Goal: Task Accomplishment & Management: Complete application form

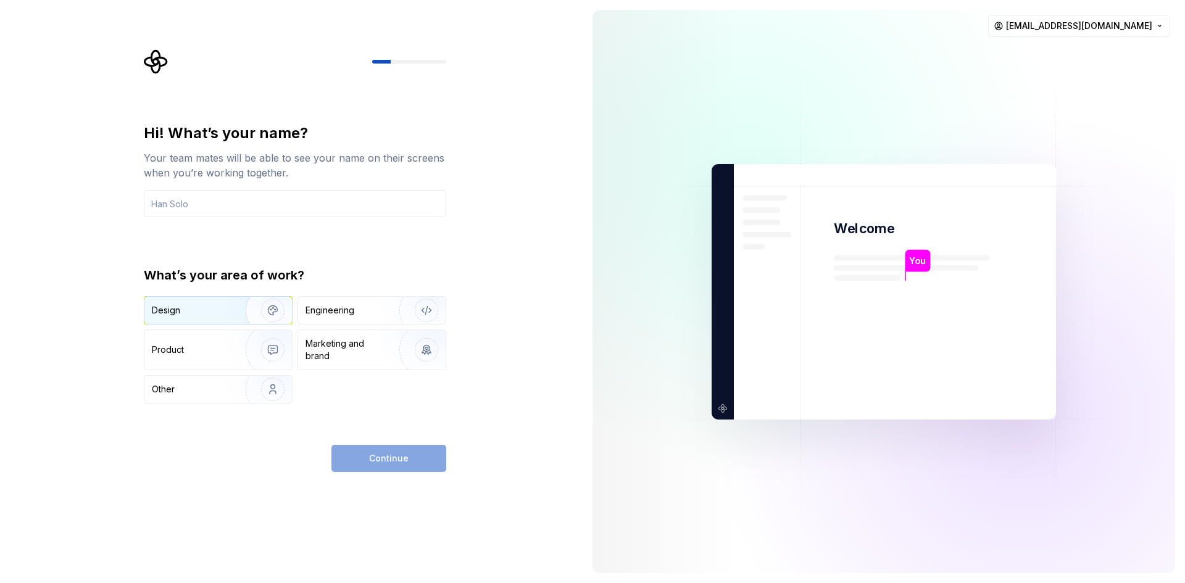
click at [240, 319] on img "button" at bounding box center [264, 310] width 79 height 83
click at [249, 350] on img "button" at bounding box center [264, 350] width 79 height 83
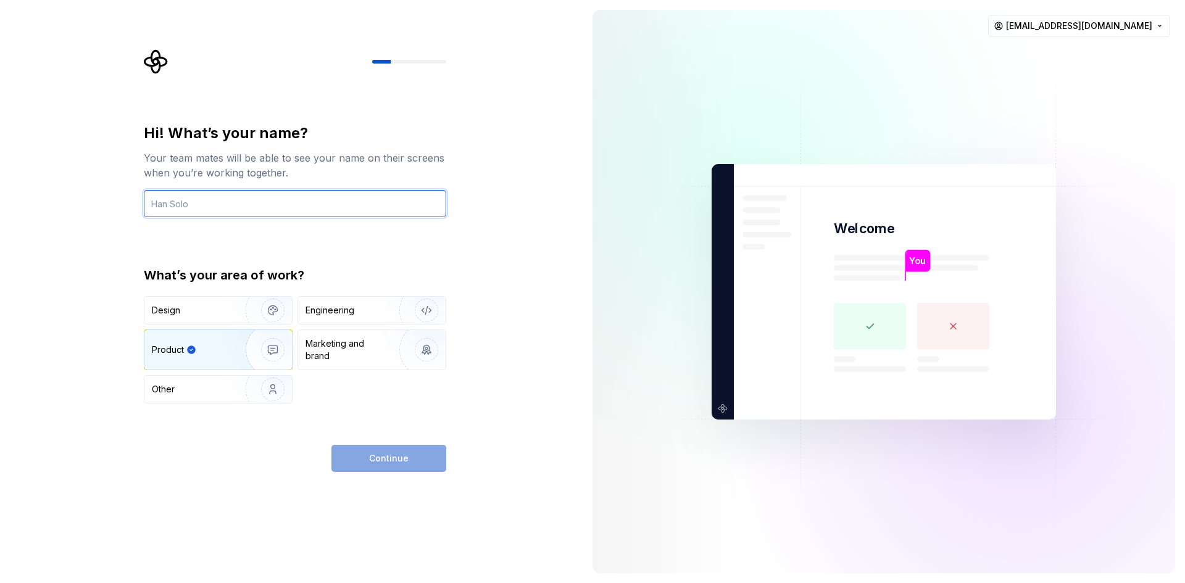
click at [261, 210] on input "text" at bounding box center [295, 203] width 302 height 27
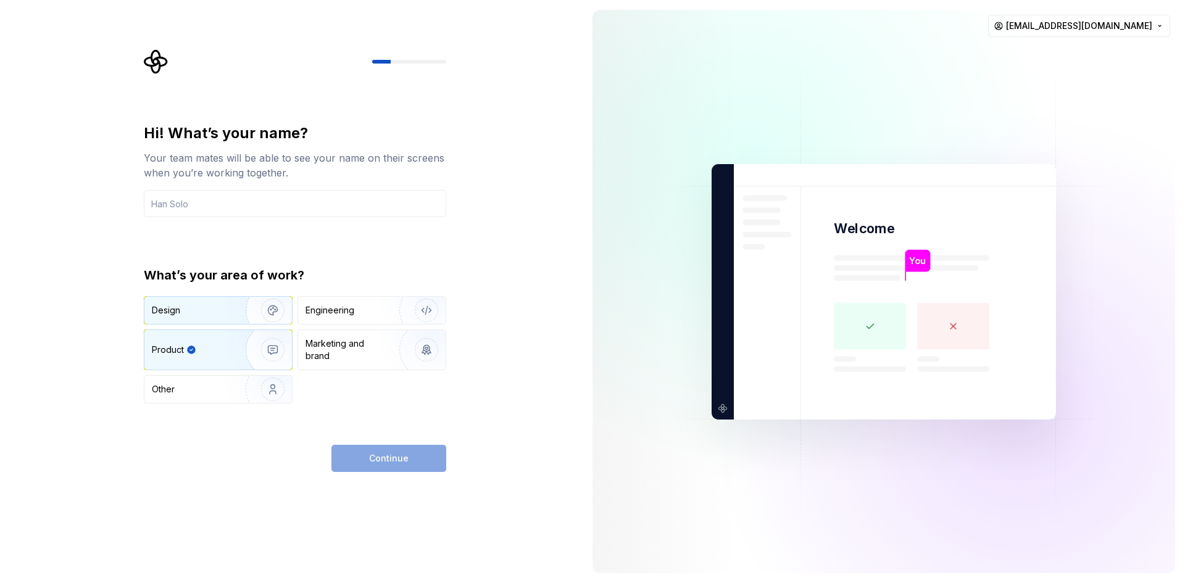
click at [209, 314] on div "Design" at bounding box center [191, 310] width 78 height 12
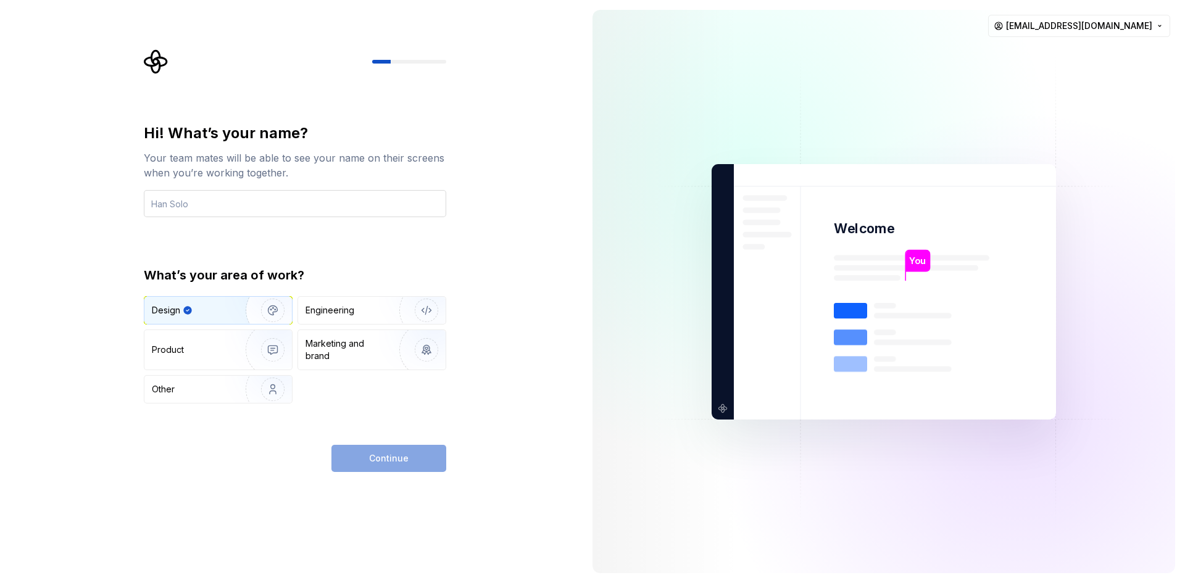
click at [220, 201] on input "text" at bounding box center [295, 203] width 302 height 27
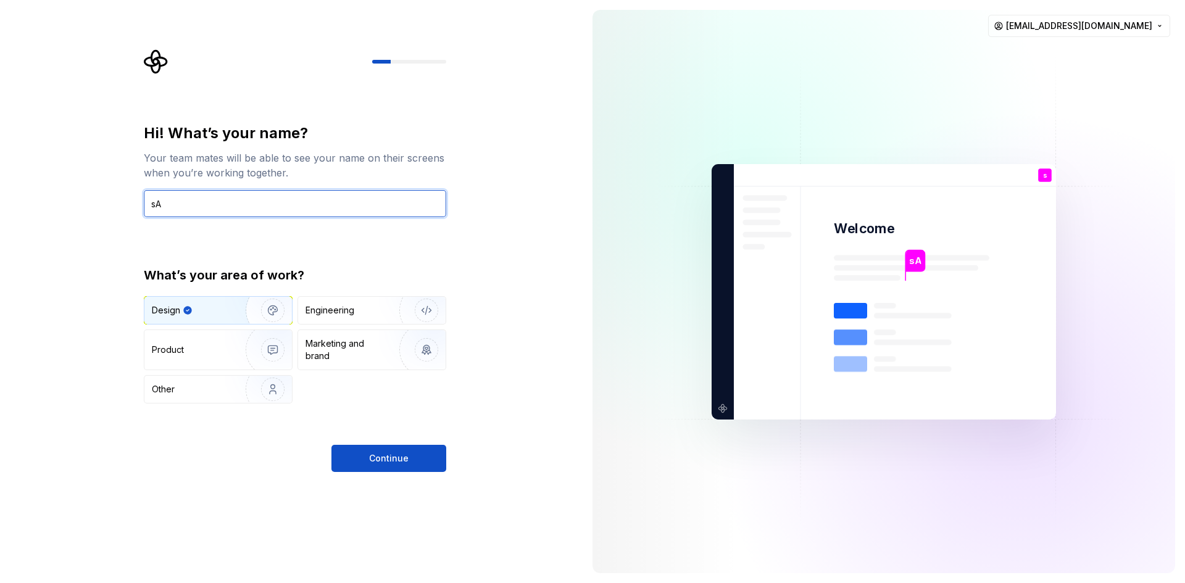
type input "s"
type input "[PERSON_NAME]"
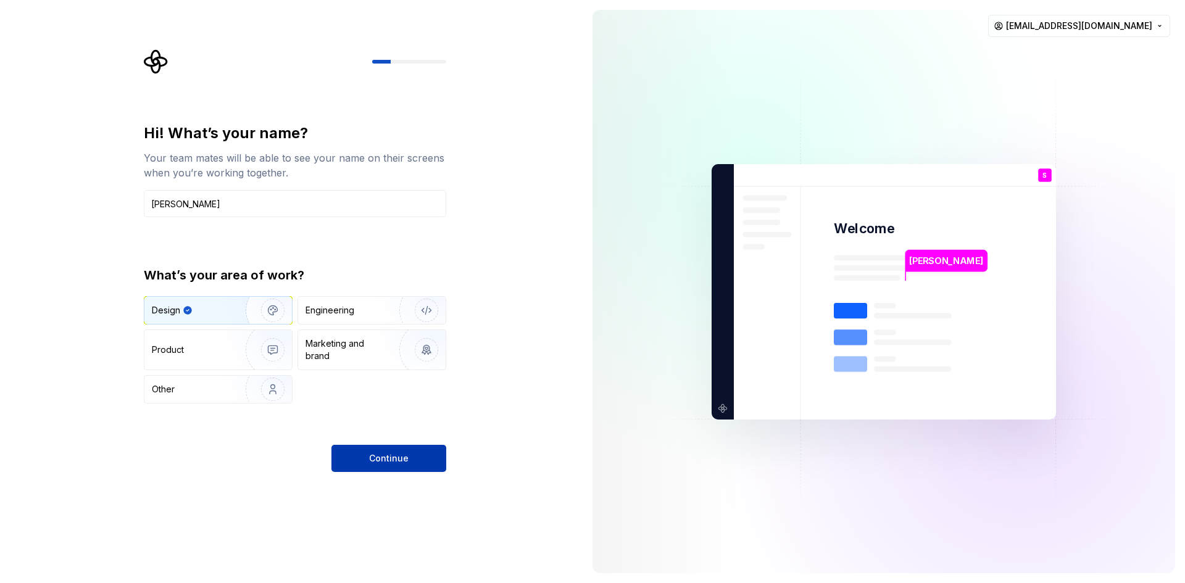
click at [404, 449] on button "Continue" at bounding box center [388, 458] width 115 height 27
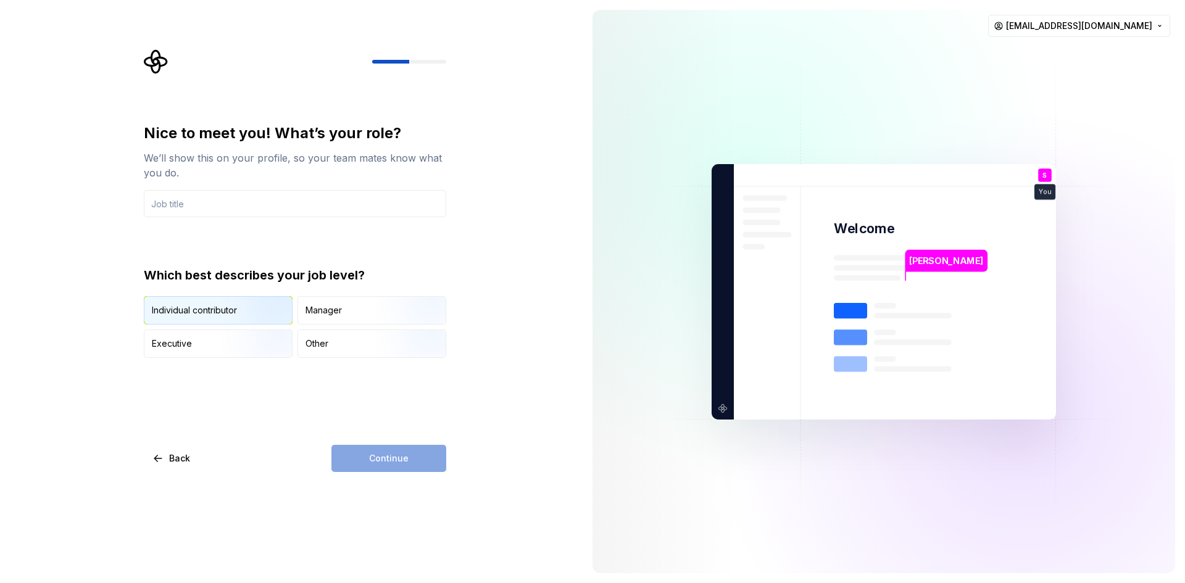
click at [238, 316] on img "button" at bounding box center [262, 326] width 79 height 83
click at [381, 460] on div "Continue" at bounding box center [388, 458] width 115 height 27
click at [378, 344] on img "button" at bounding box center [415, 359] width 79 height 83
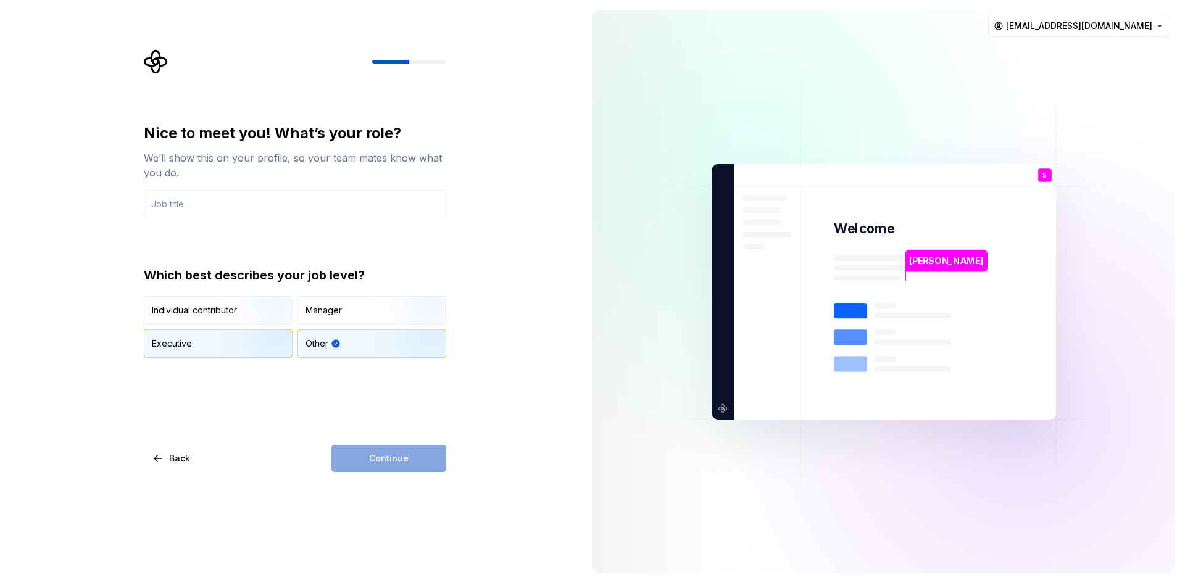
click at [258, 333] on img "button" at bounding box center [262, 359] width 79 height 83
click at [228, 302] on img "button" at bounding box center [262, 326] width 79 height 83
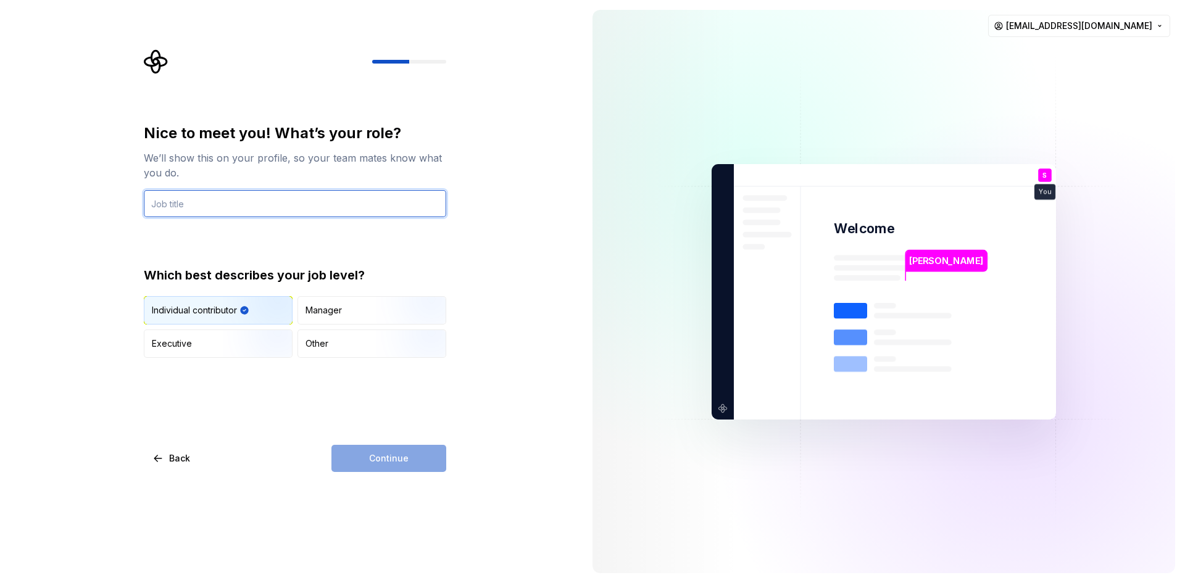
click at [193, 206] on input "text" at bounding box center [295, 203] width 302 height 27
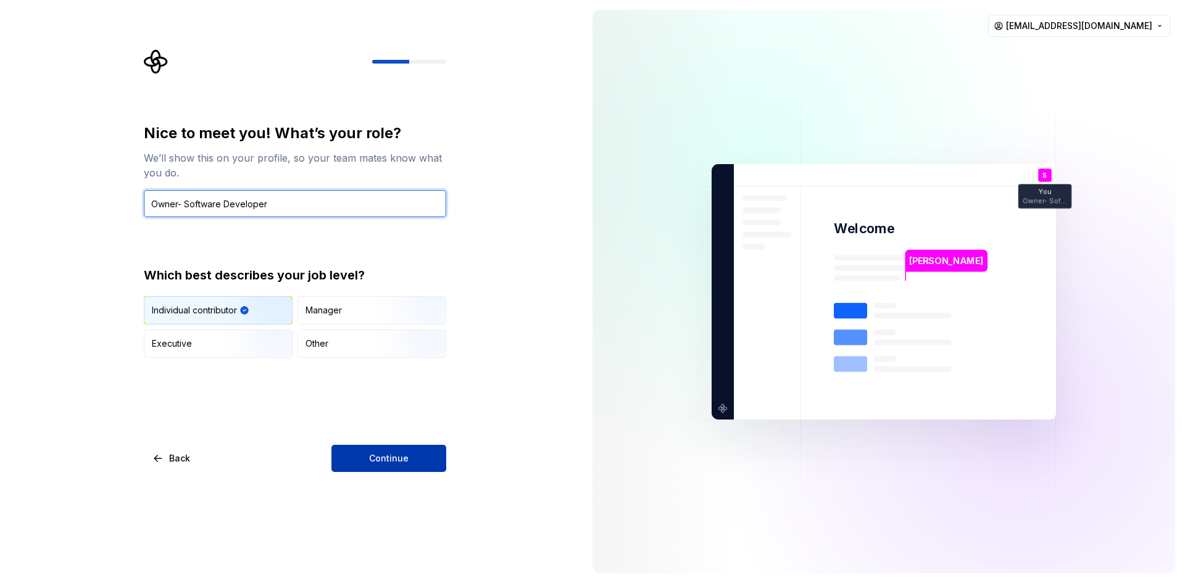
type input "Owner- Software Developer"
click at [418, 464] on button "Continue" at bounding box center [388, 458] width 115 height 27
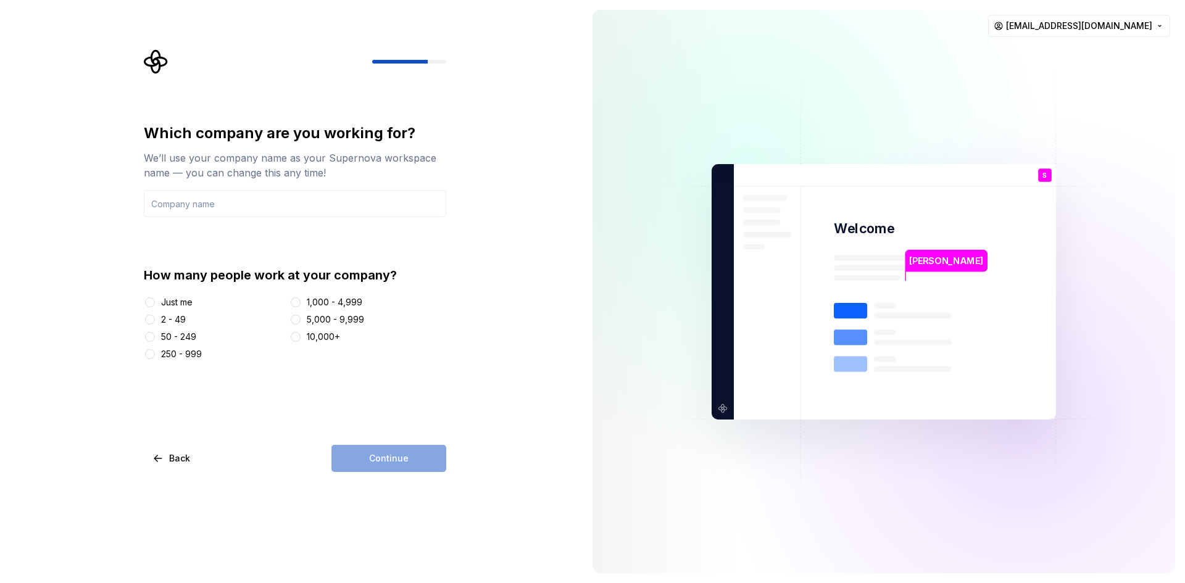
click at [175, 306] on div "Just me" at bounding box center [176, 302] width 31 height 12
click at [155, 306] on button "Just me" at bounding box center [150, 302] width 10 height 10
click at [265, 208] on input "text" at bounding box center [295, 203] width 302 height 27
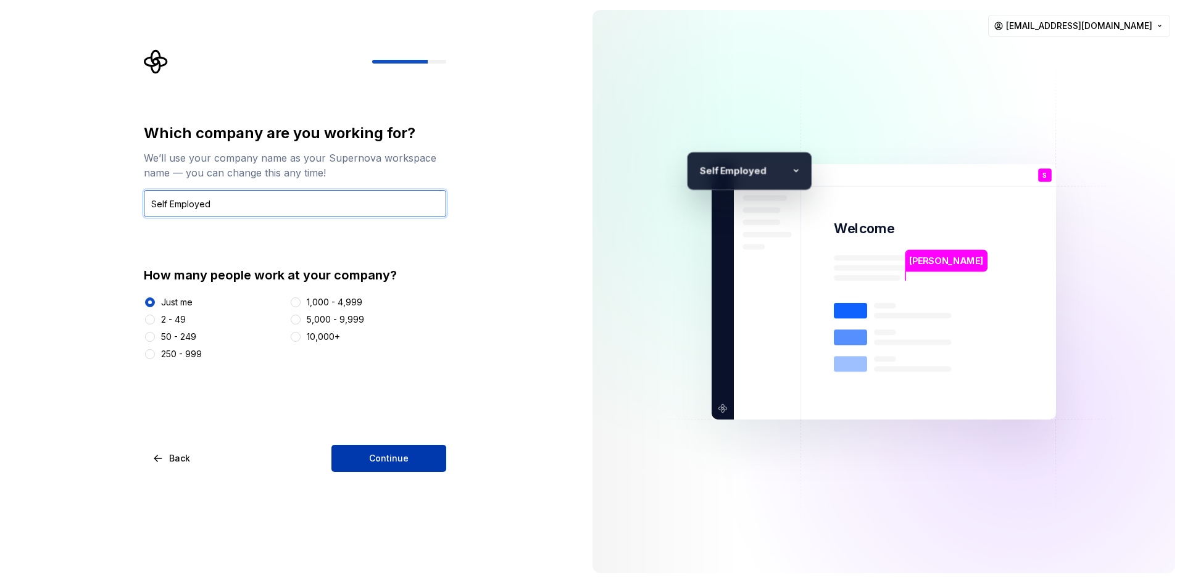
type input "Self Employed"
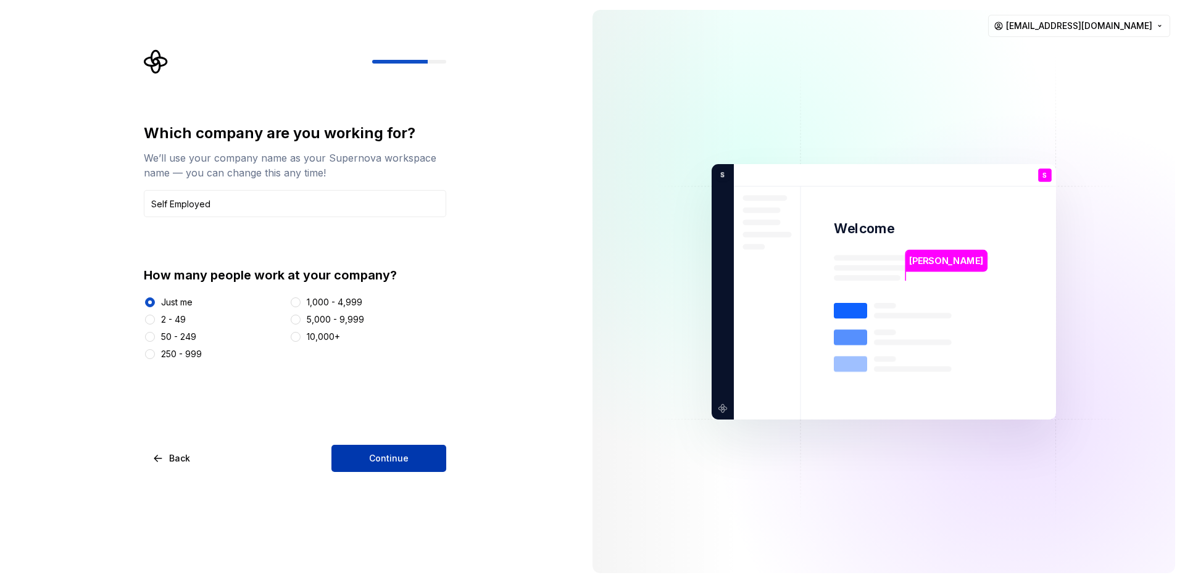
click at [402, 464] on span "Continue" at bounding box center [388, 458] width 39 height 12
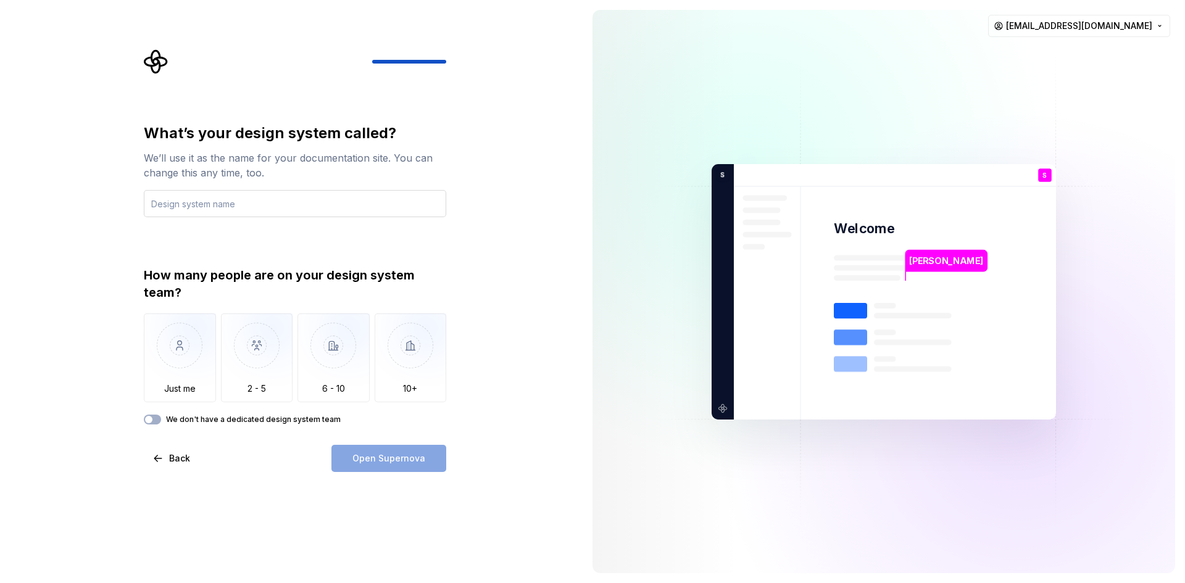
click at [208, 207] on input "text" at bounding box center [295, 203] width 302 height 27
type input "Smart Accounting"
click at [176, 354] on img "button" at bounding box center [180, 355] width 72 height 83
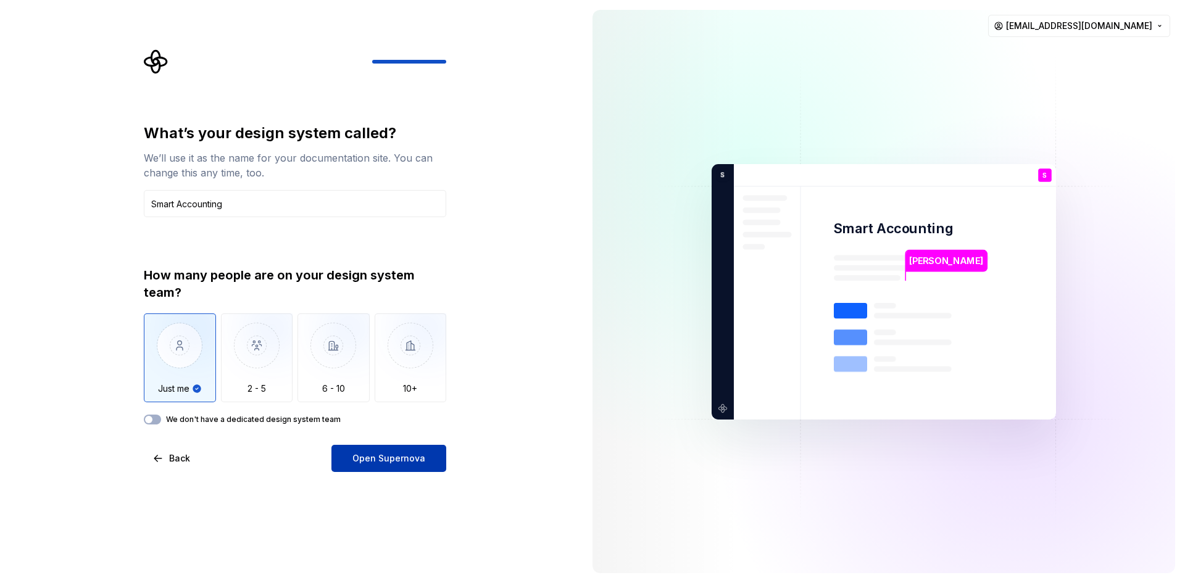
click at [394, 460] on span "Open Supernova" at bounding box center [388, 458] width 73 height 12
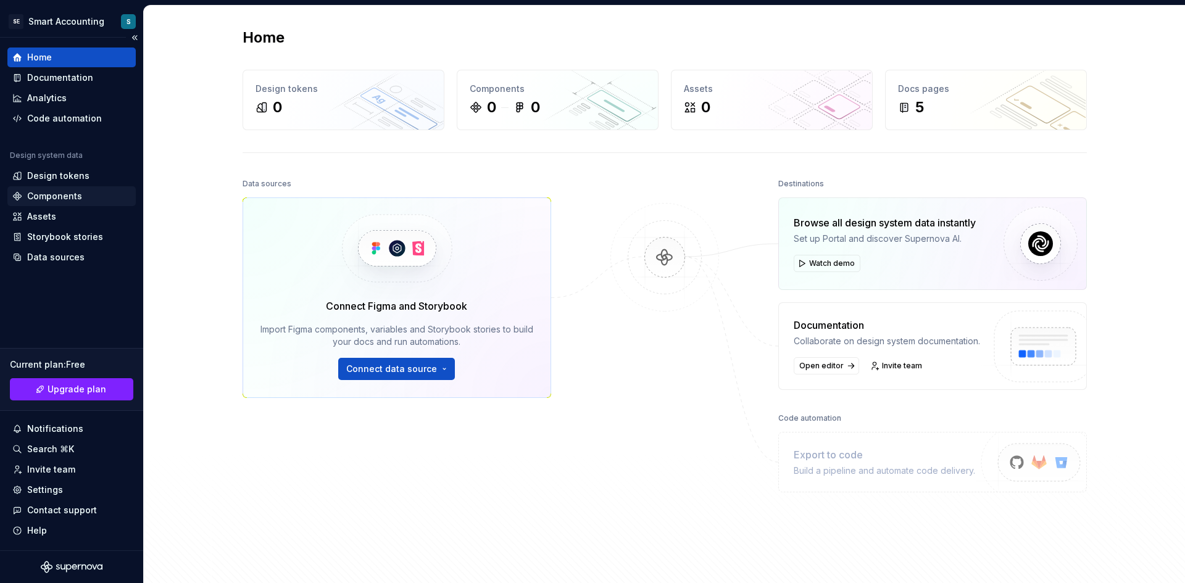
click at [69, 205] on div "Components" at bounding box center [71, 196] width 128 height 20
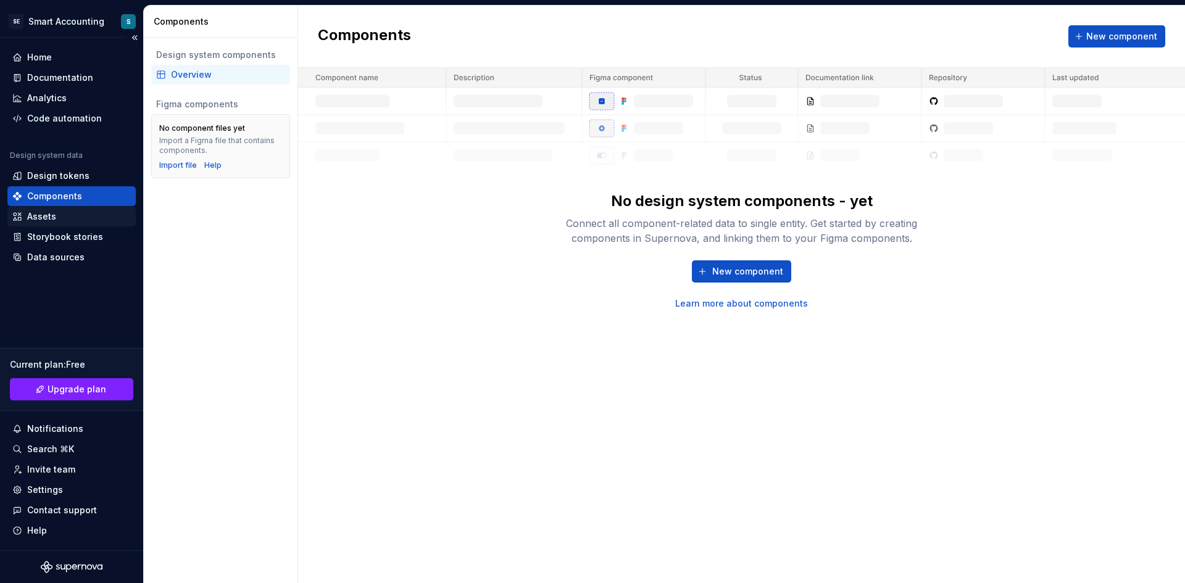
click at [49, 217] on div "Assets" at bounding box center [41, 216] width 29 height 12
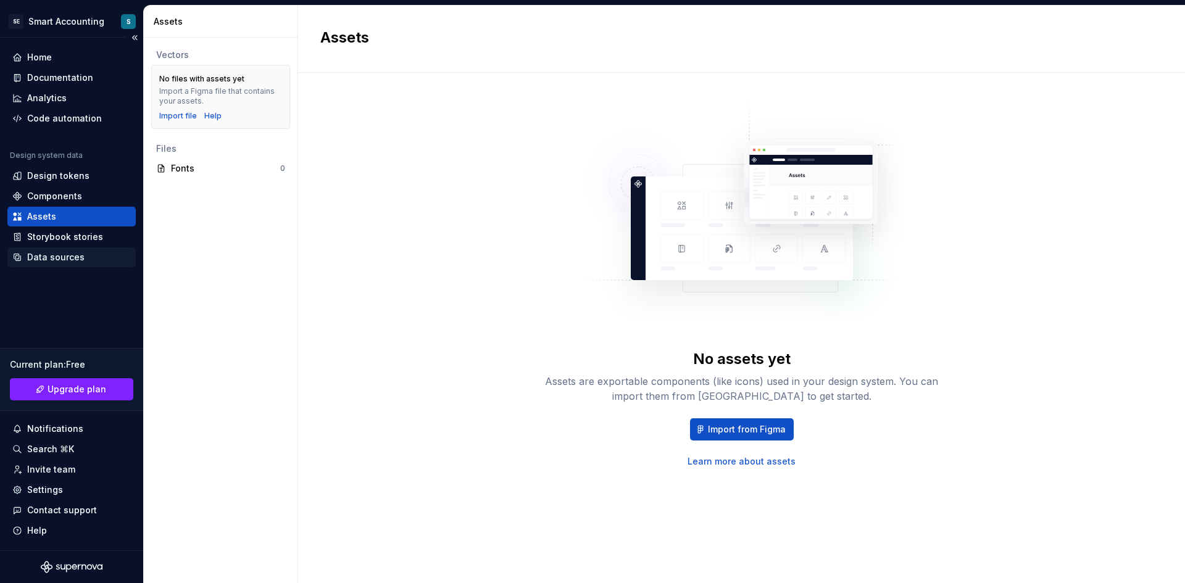
click at [75, 257] on div "Data sources" at bounding box center [55, 257] width 57 height 12
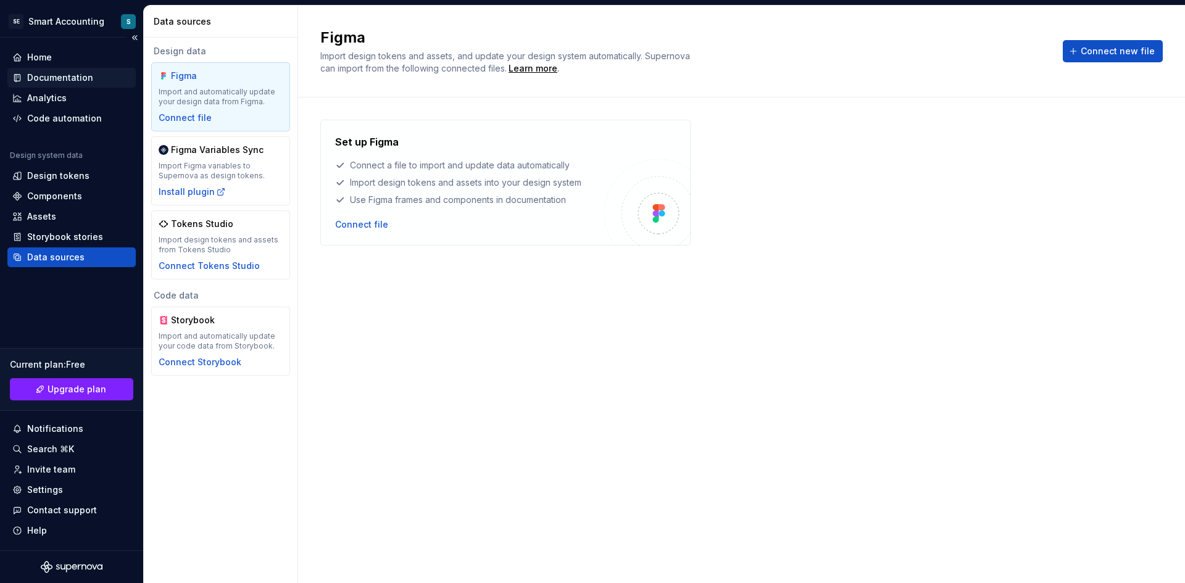
click at [81, 79] on div "Documentation" at bounding box center [60, 78] width 66 height 12
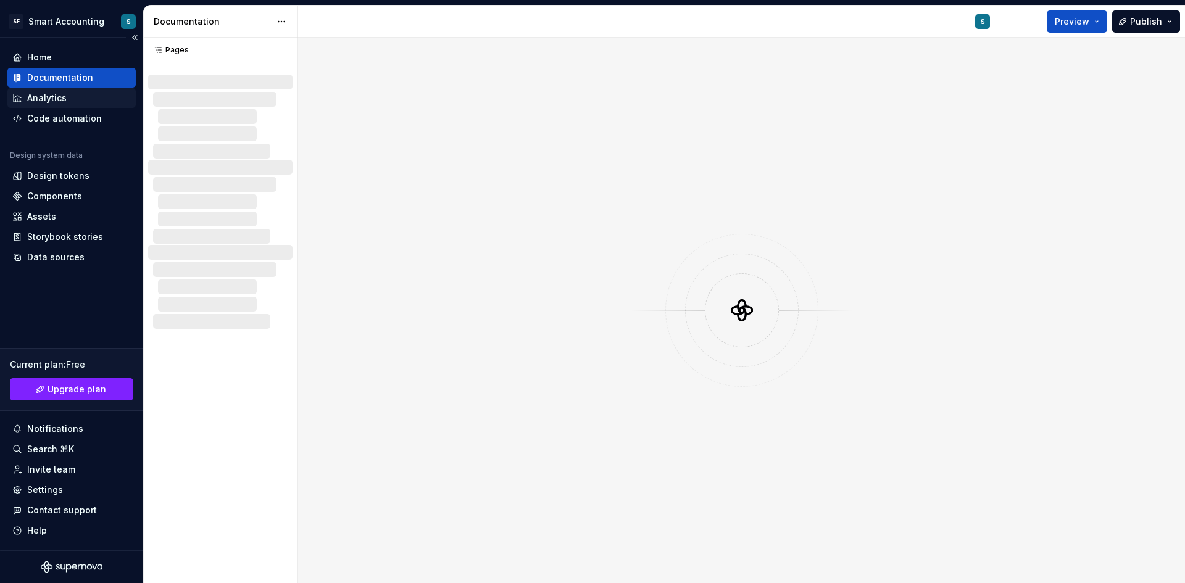
click at [60, 98] on div "Analytics" at bounding box center [46, 98] width 39 height 12
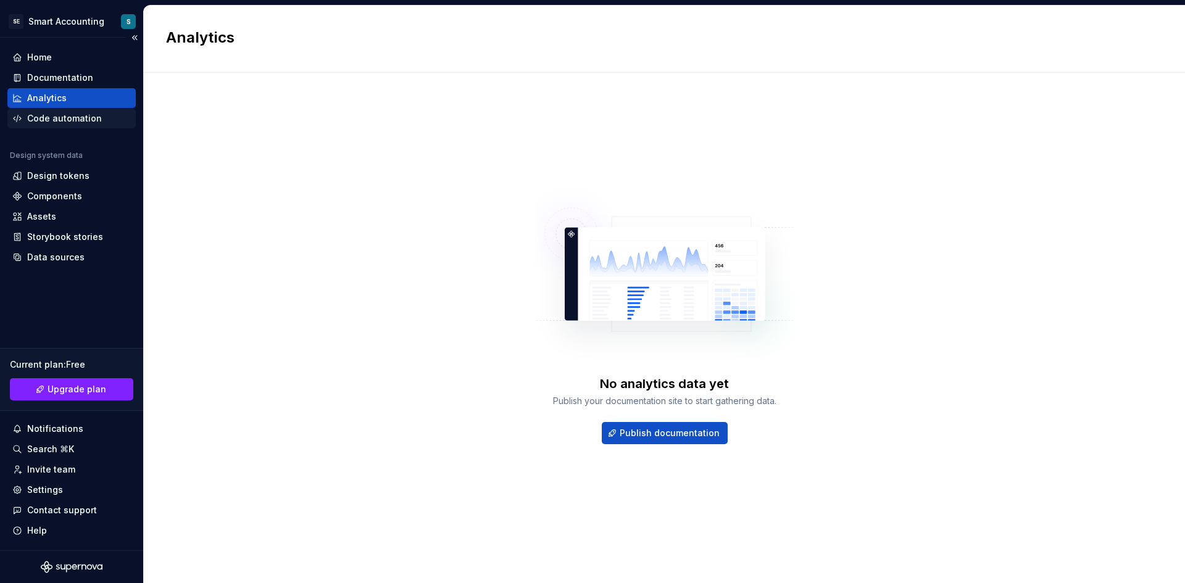
click at [58, 126] on div "Code automation" at bounding box center [71, 119] width 128 height 20
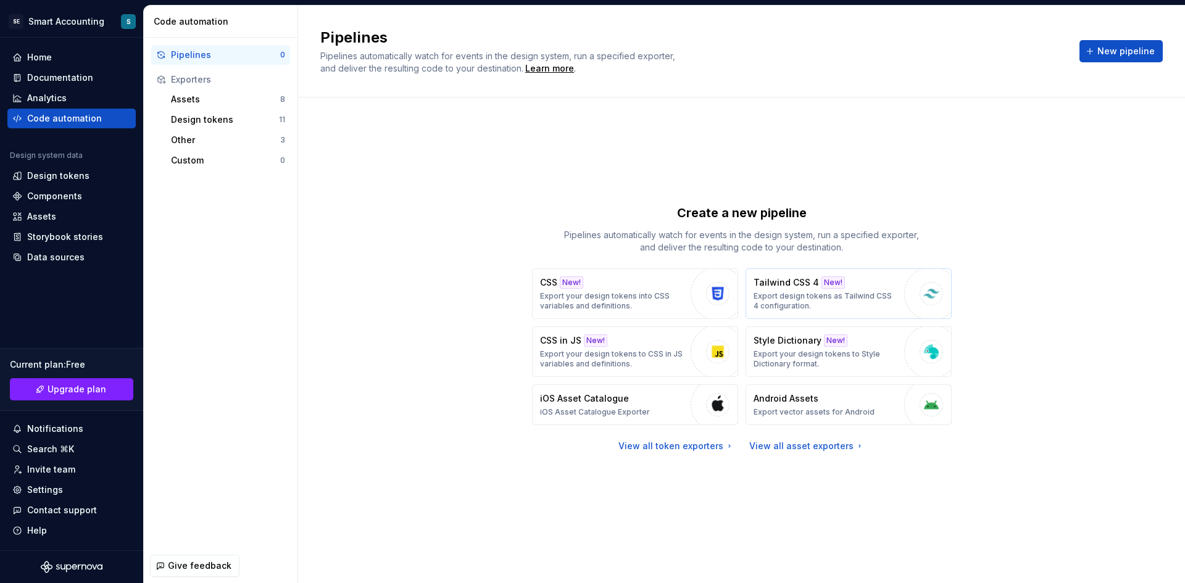
click at [807, 294] on p "Export design tokens as Tailwind CSS 4 configuration." at bounding box center [826, 301] width 144 height 20
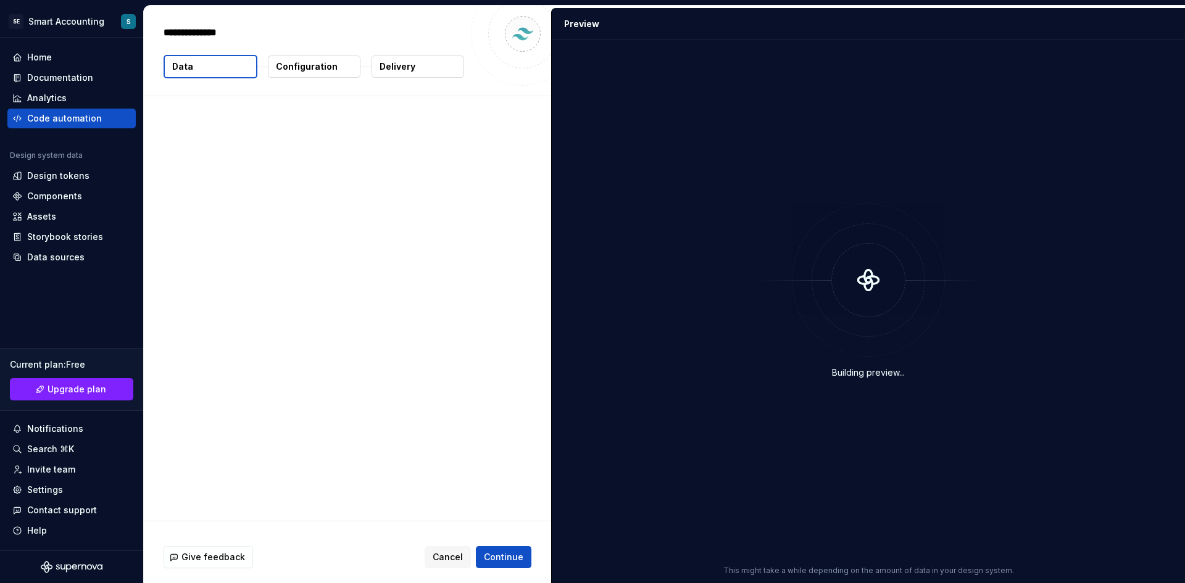
type textarea "*"
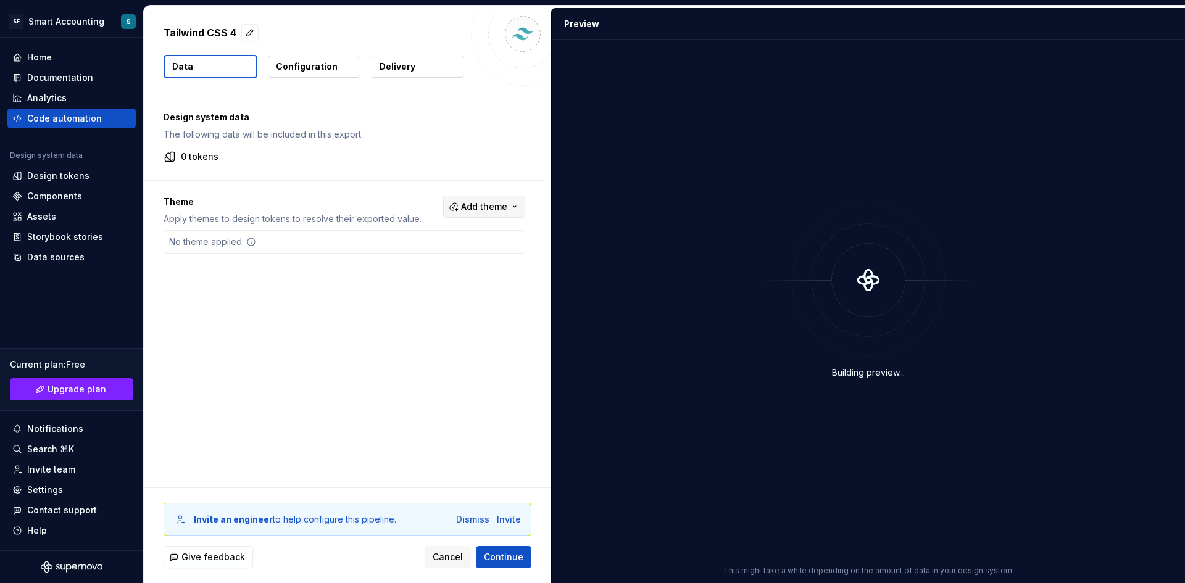
click at [481, 207] on span "Add theme" at bounding box center [484, 207] width 46 height 12
click at [431, 264] on span "Dark" at bounding box center [451, 256] width 142 height 20
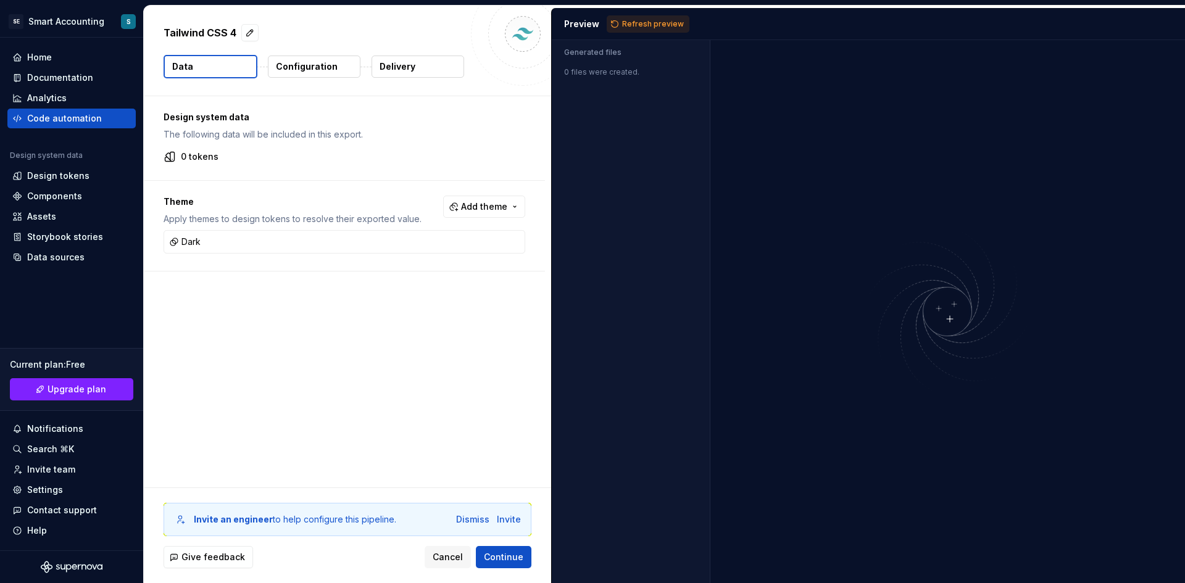
click at [334, 256] on html "SE Smart Accounting S Home Documentation Analytics Code automation Design syste…" at bounding box center [592, 291] width 1185 height 583
click at [493, 207] on span "Add theme" at bounding box center [484, 207] width 46 height 12
type input "light===="
click at [338, 146] on html "SE Smart Accounting S Home Documentation Analytics Code automation Design syste…" at bounding box center [592, 291] width 1185 height 583
click at [308, 71] on p "Configuration" at bounding box center [307, 66] width 62 height 12
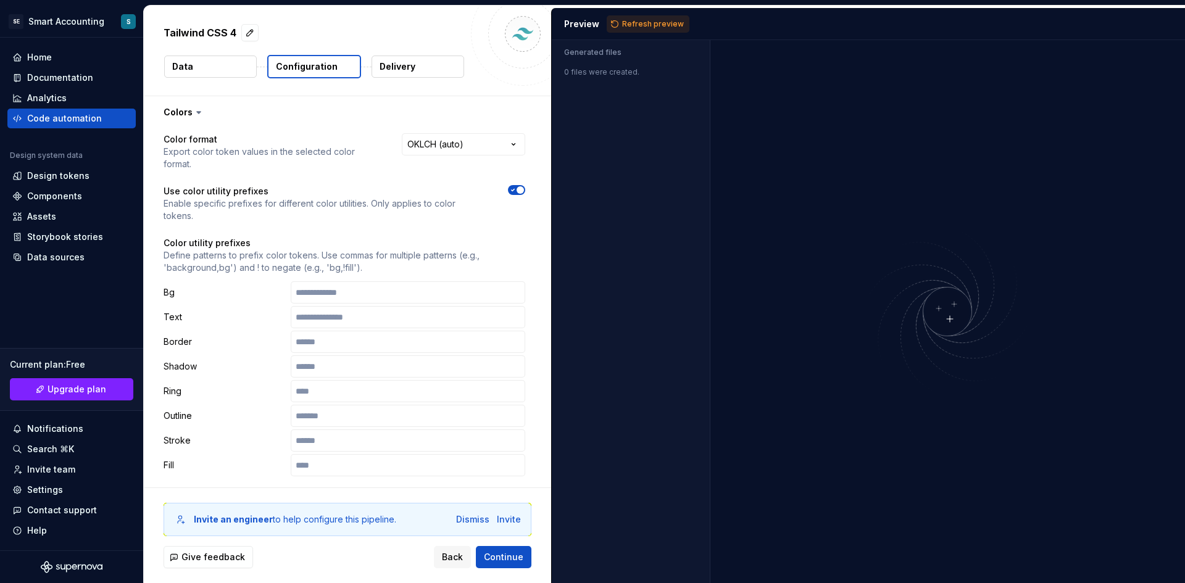
click at [315, 64] on p "Configuration" at bounding box center [307, 66] width 62 height 12
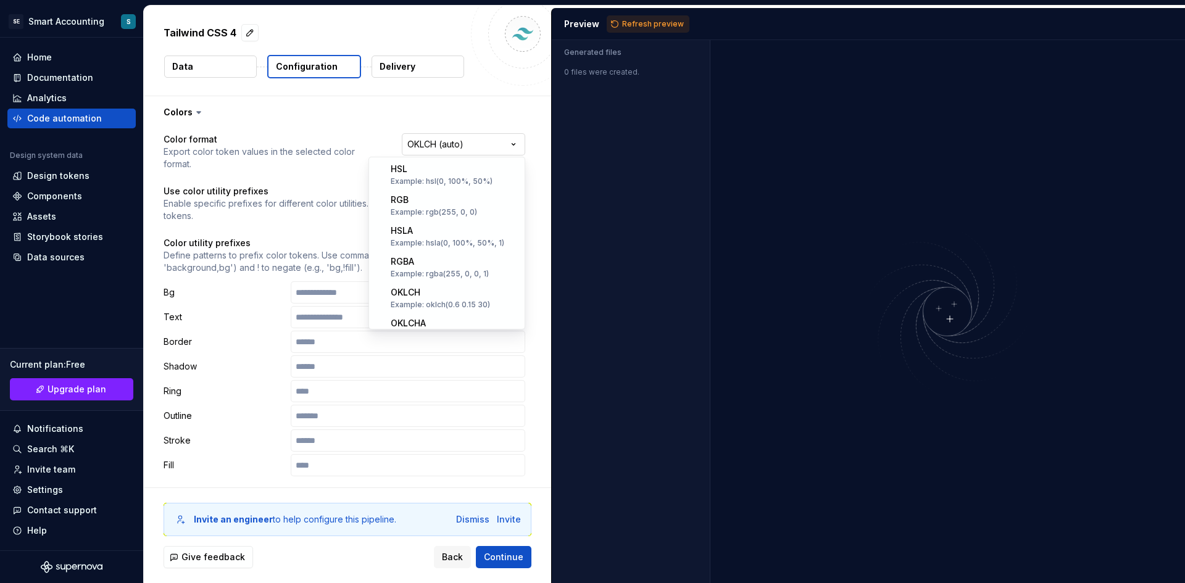
click at [469, 146] on html "**********" at bounding box center [592, 291] width 1185 height 583
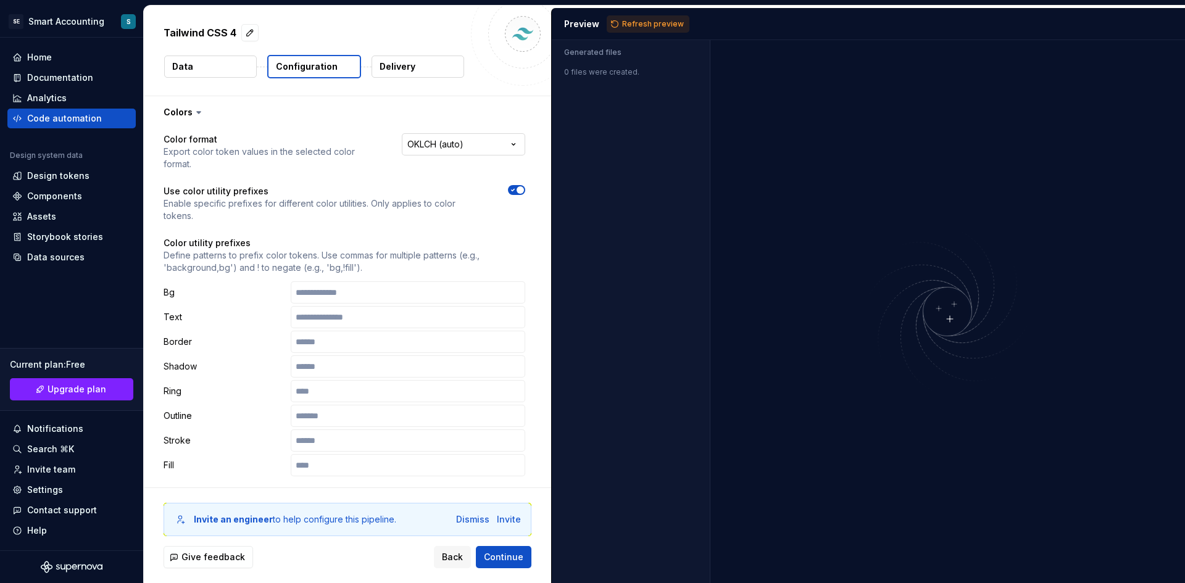
click at [469, 146] on html "**********" at bounding box center [592, 291] width 1185 height 583
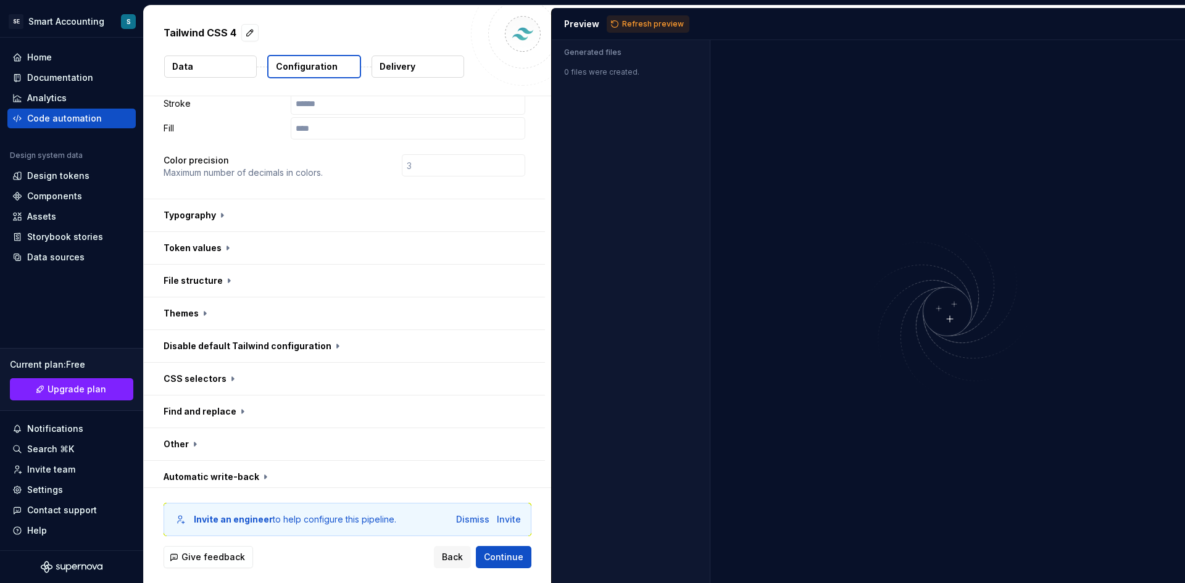
scroll to position [343, 0]
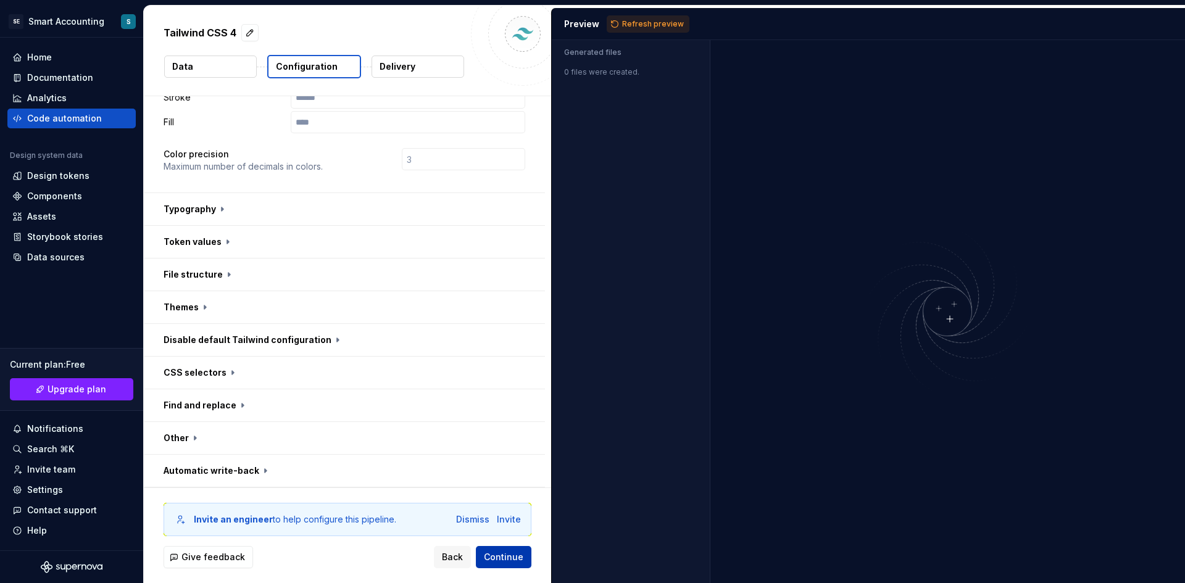
click at [526, 553] on button "Continue" at bounding box center [504, 557] width 56 height 22
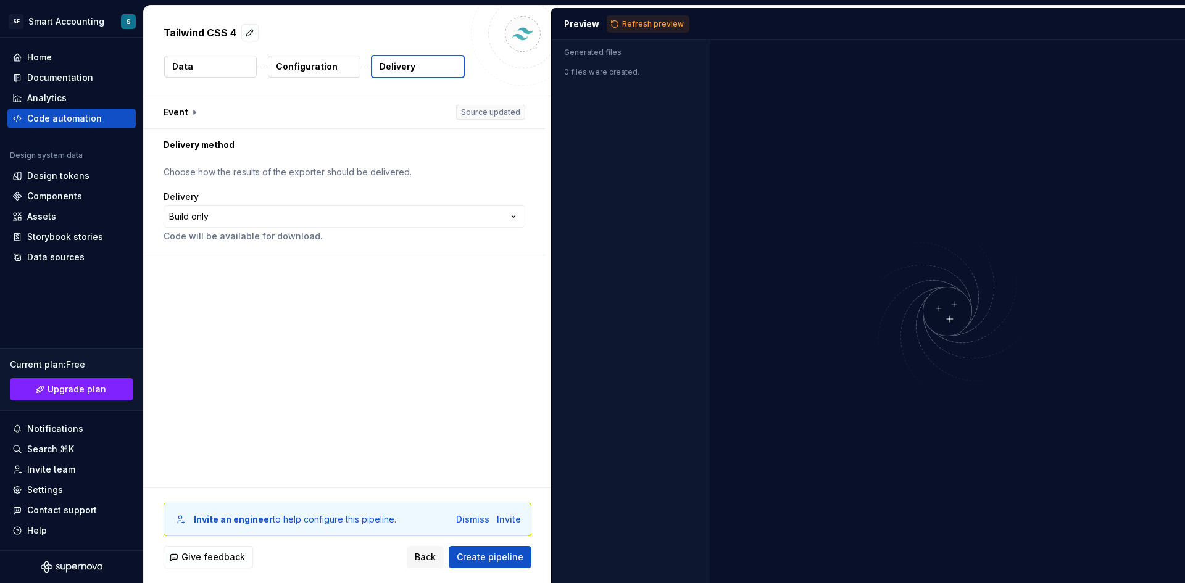
click at [610, 196] on div "Generated files 0 files were created." at bounding box center [631, 311] width 159 height 543
click at [76, 172] on div "Design tokens" at bounding box center [58, 176] width 62 height 12
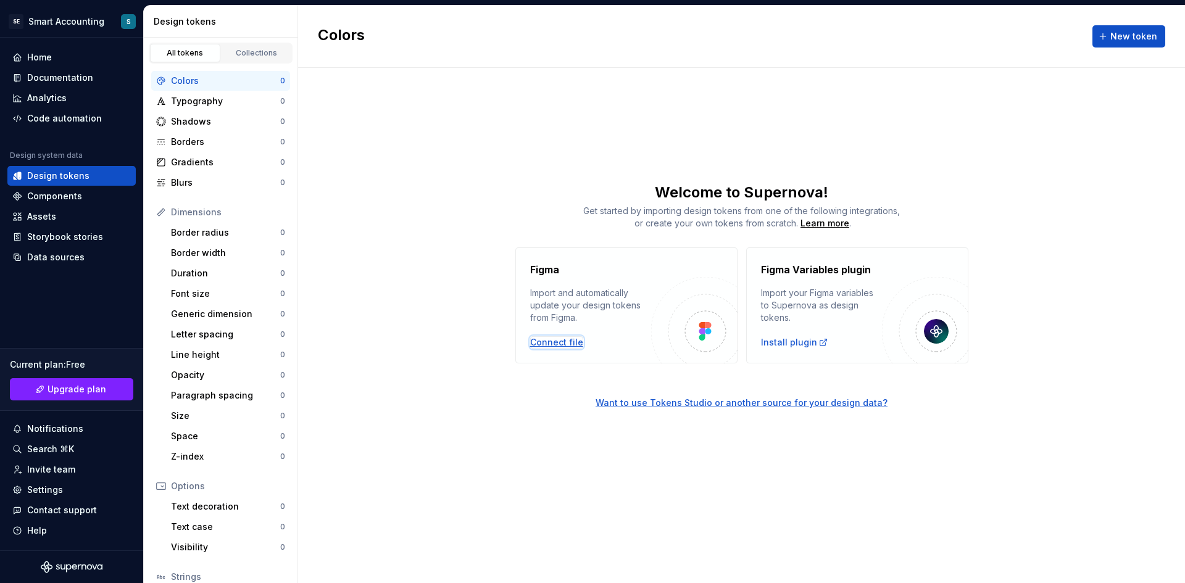
click at [568, 344] on div "Connect file" at bounding box center [556, 342] width 53 height 12
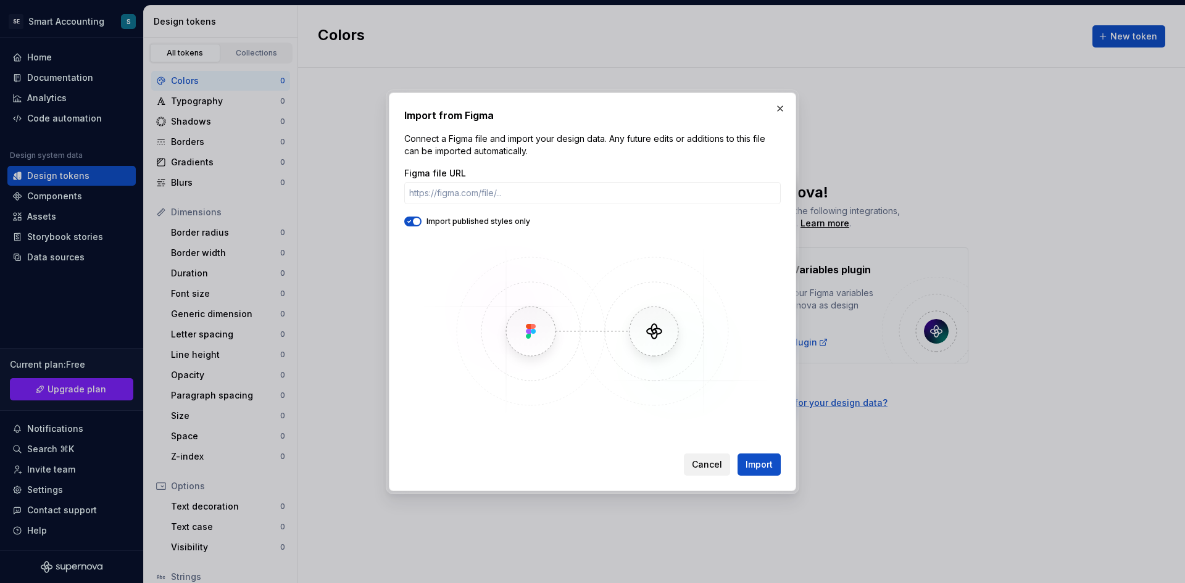
click at [710, 463] on span "Cancel" at bounding box center [707, 465] width 30 height 12
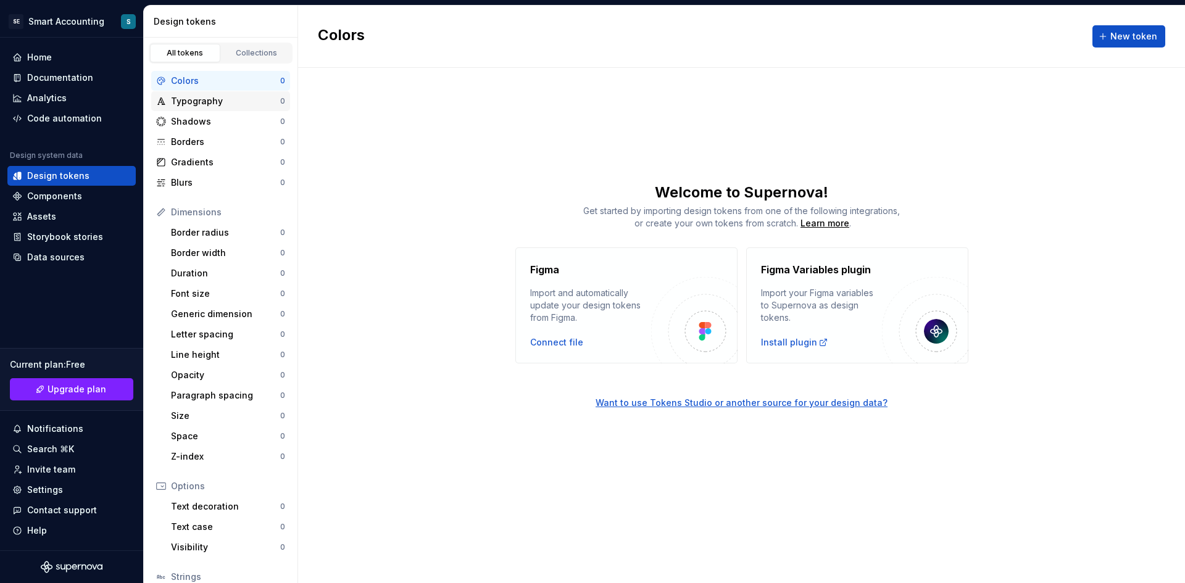
click at [232, 103] on div "Typography" at bounding box center [225, 101] width 109 height 12
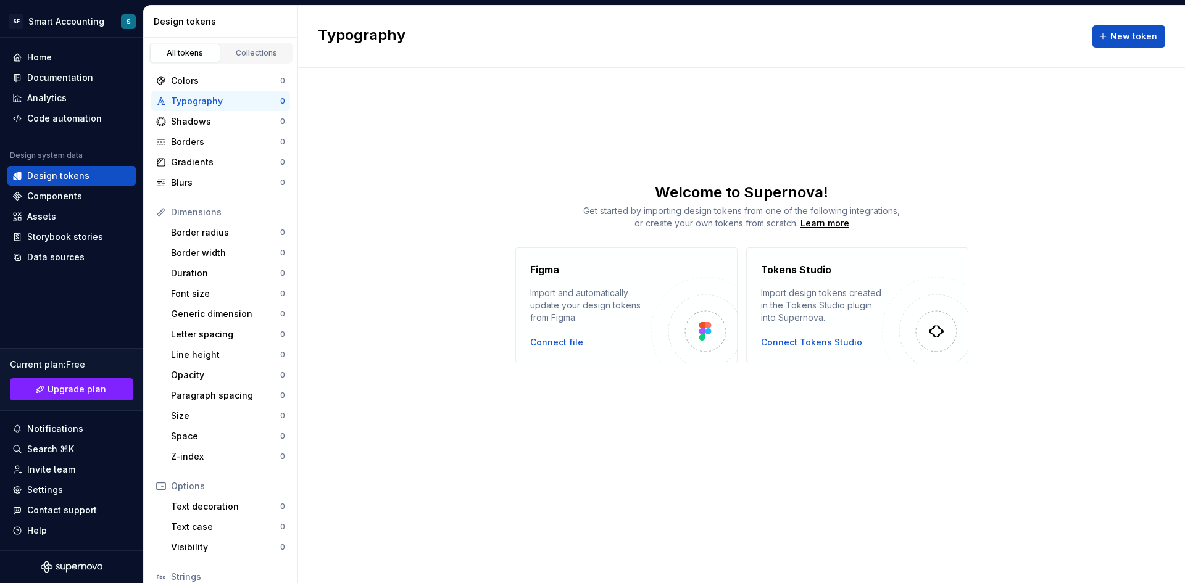
click at [217, 99] on div "Typography" at bounding box center [225, 101] width 109 height 12
click at [246, 55] on div "Collections" at bounding box center [257, 53] width 62 height 10
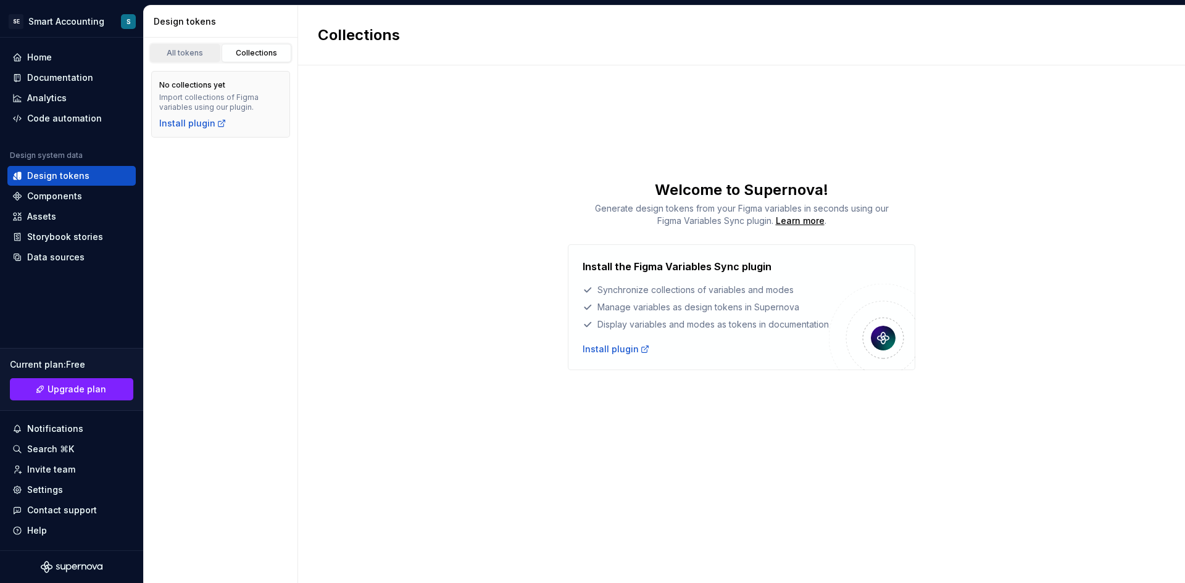
click at [186, 56] on div "All tokens" at bounding box center [185, 53] width 62 height 10
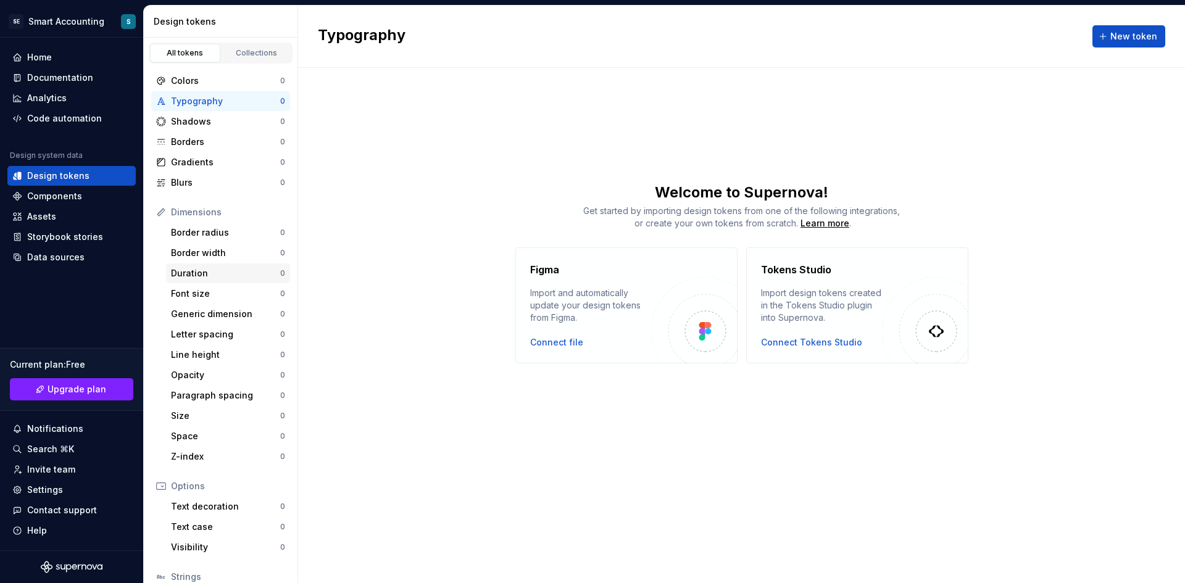
scroll to position [93, 0]
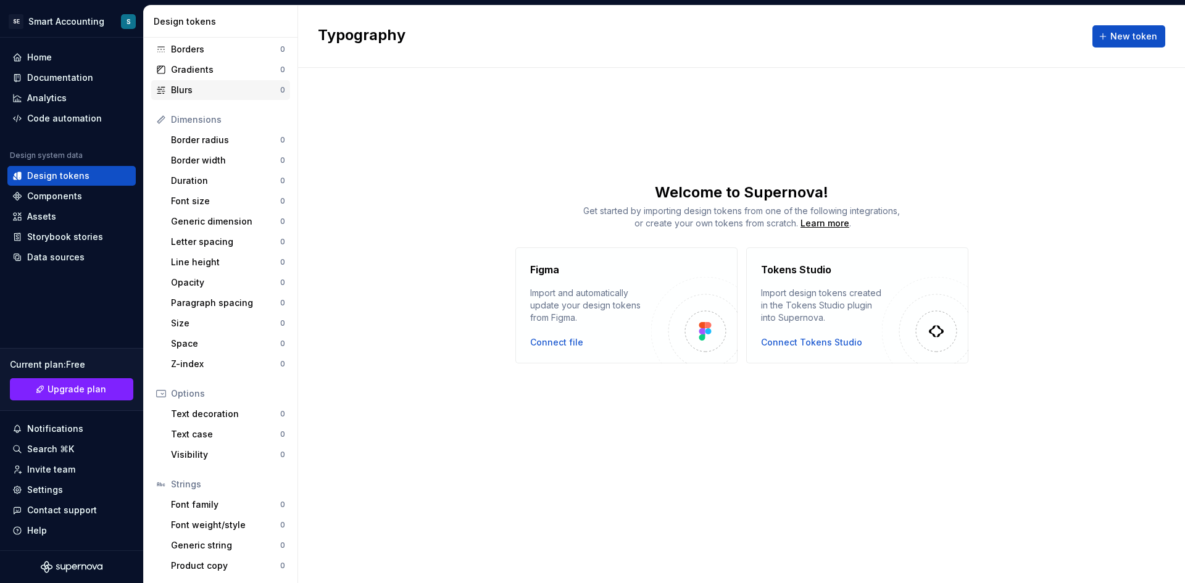
click at [181, 92] on div "Blurs" at bounding box center [225, 90] width 109 height 12
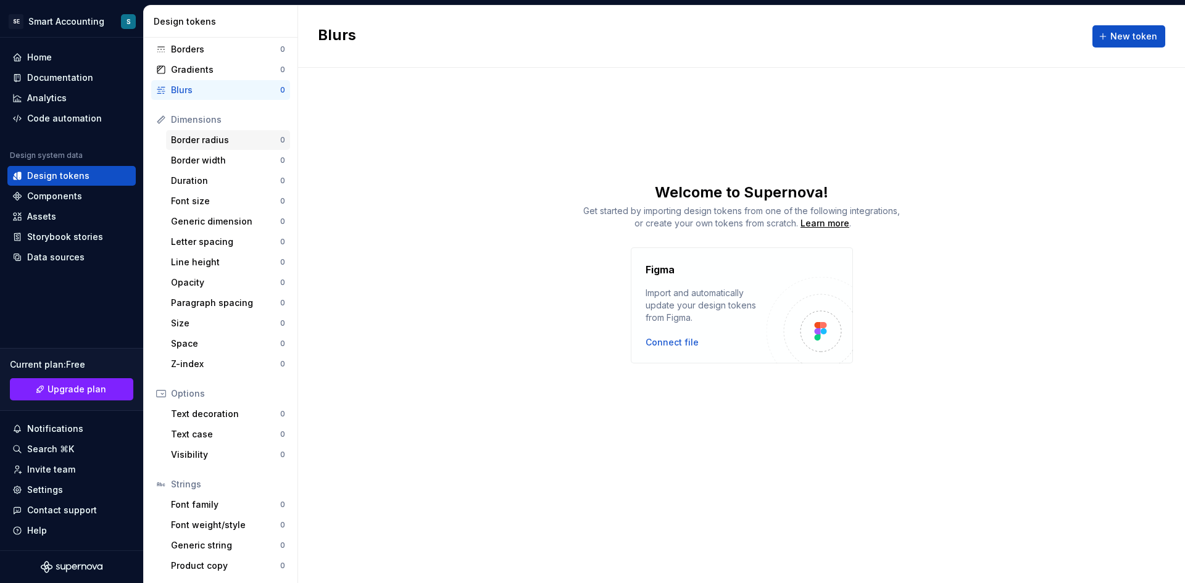
click at [223, 136] on div "Border radius" at bounding box center [225, 140] width 109 height 12
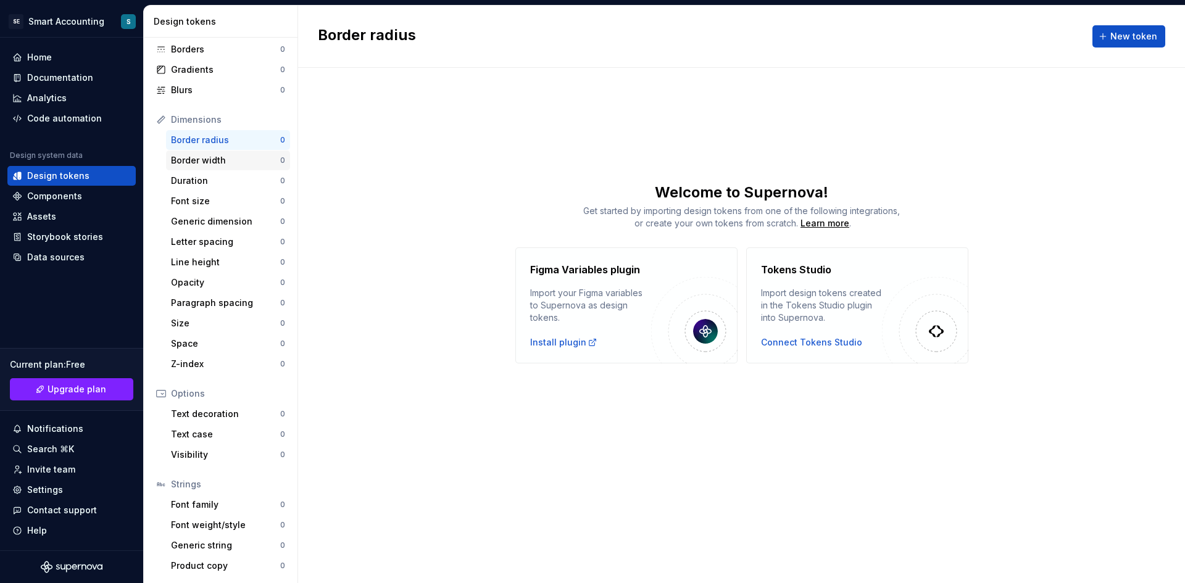
click at [235, 167] on div "Border width 0" at bounding box center [228, 161] width 124 height 20
click at [231, 181] on div "Duration" at bounding box center [225, 181] width 109 height 12
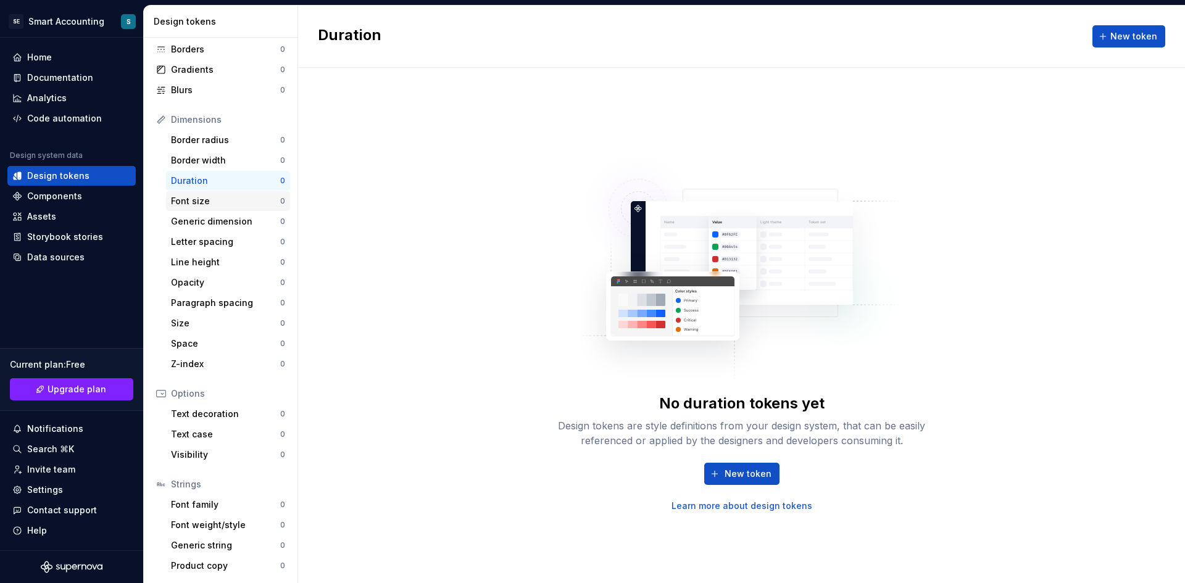
click at [220, 206] on div "Font size" at bounding box center [225, 201] width 109 height 12
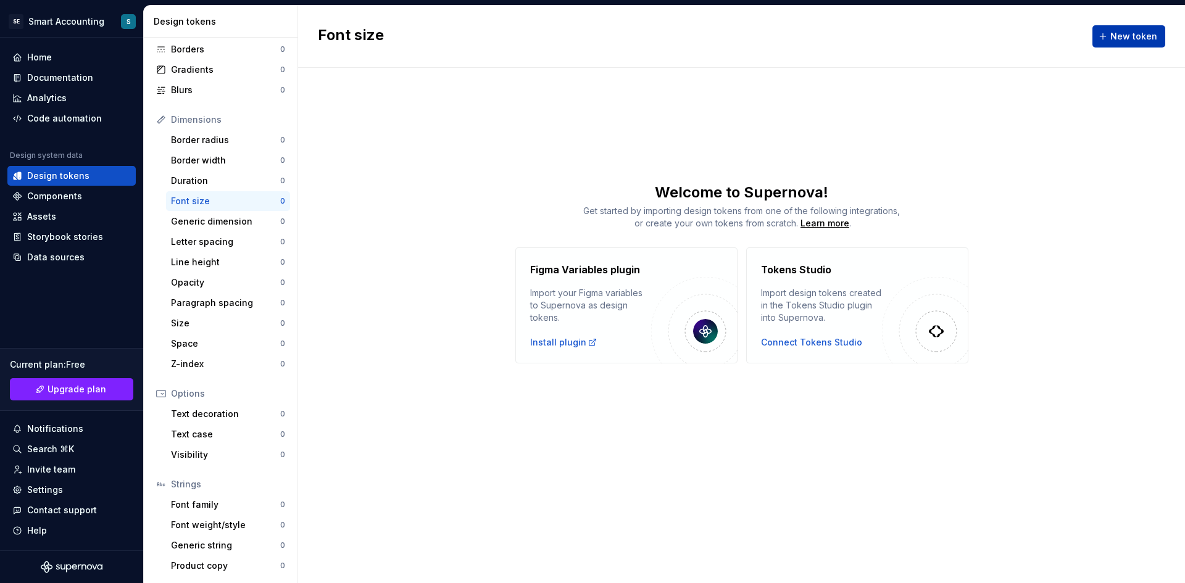
click at [1143, 40] on span "New token" at bounding box center [1133, 36] width 47 height 12
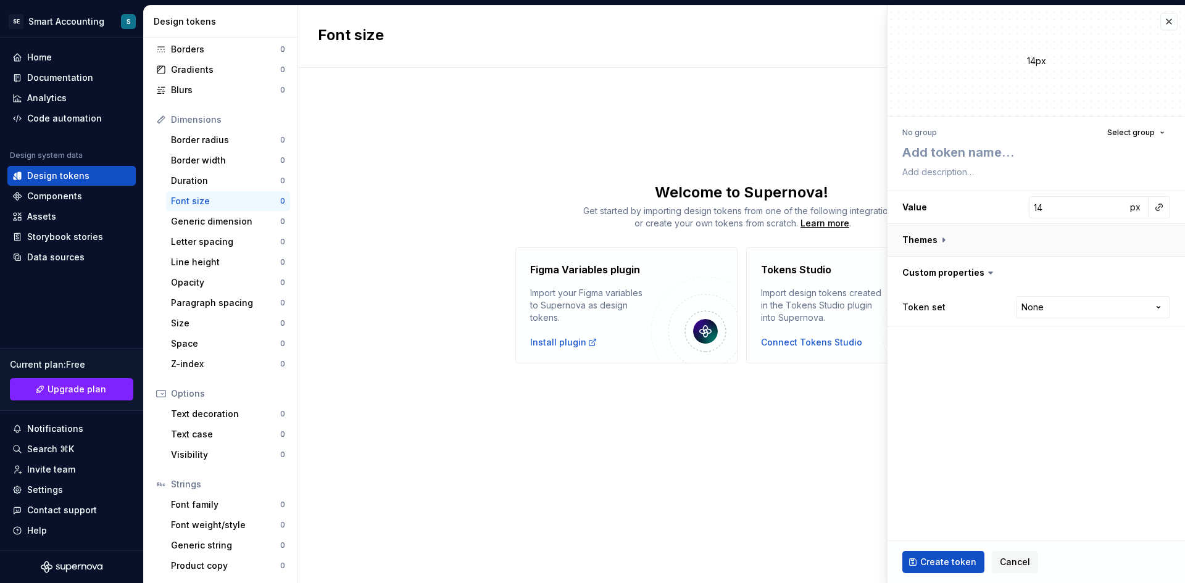
click at [937, 238] on button "button" at bounding box center [1036, 240] width 297 height 32
click at [941, 279] on div "Dark" at bounding box center [1036, 272] width 268 height 17
click at [1157, 270] on button "button" at bounding box center [1161, 272] width 17 height 17
click at [1028, 275] on button "button" at bounding box center [1027, 272] width 22 height 22
type textarea "*"
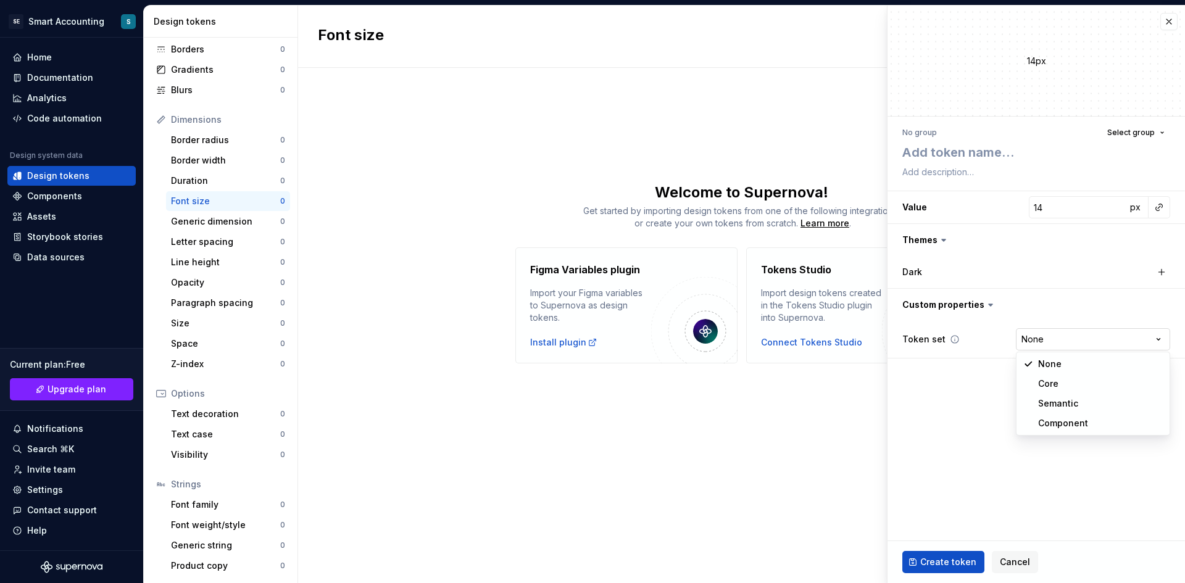
click at [1075, 340] on html "SE Smart Accounting S Home Documentation Analytics Code automation Design syste…" at bounding box center [592, 291] width 1185 height 583
select select "**********"
type textarea "*"
click at [1024, 559] on span "Cancel" at bounding box center [1015, 562] width 30 height 12
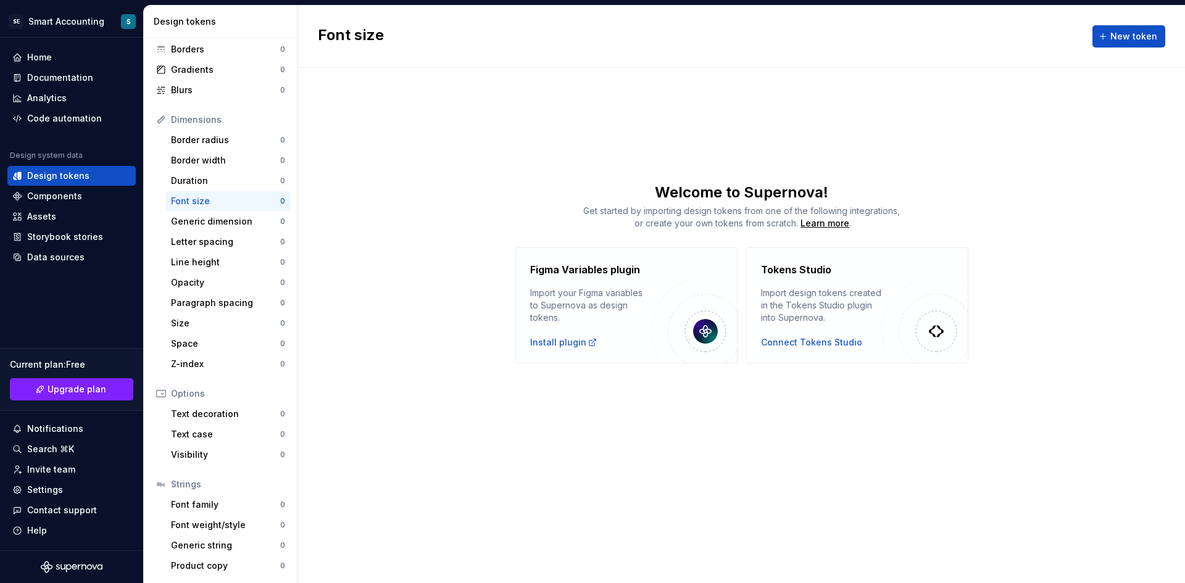
click at [841, 463] on div "Font size New token Welcome to Supernova! Get started by importing design token…" at bounding box center [741, 295] width 887 height 578
click at [135, 38] on button "Collapse sidebar" at bounding box center [134, 37] width 17 height 17
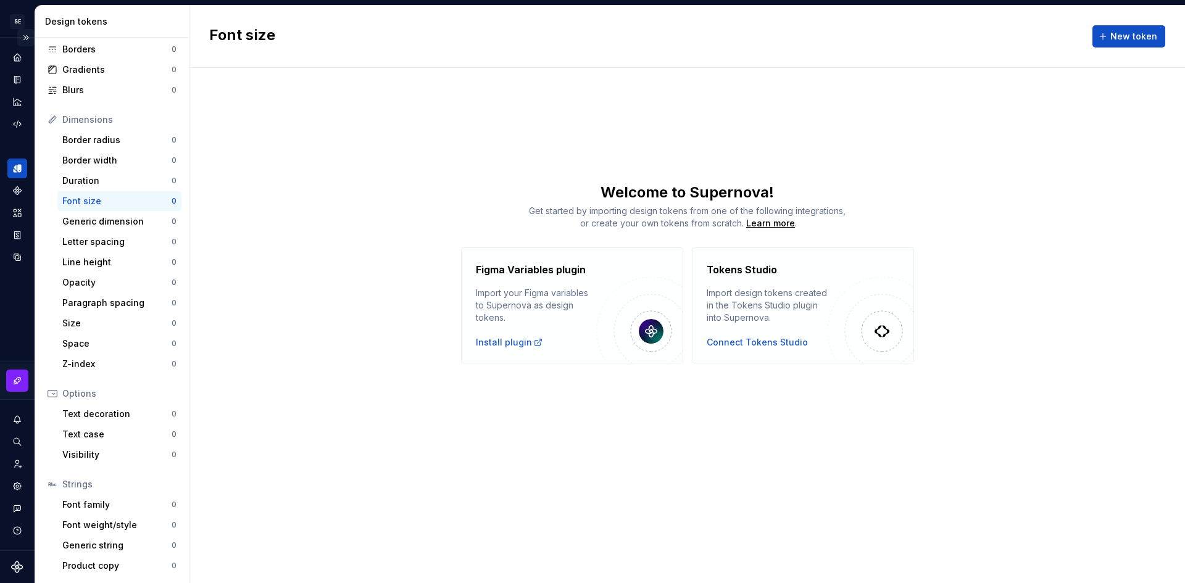
click at [25, 36] on button "Expand sidebar" at bounding box center [25, 37] width 17 height 17
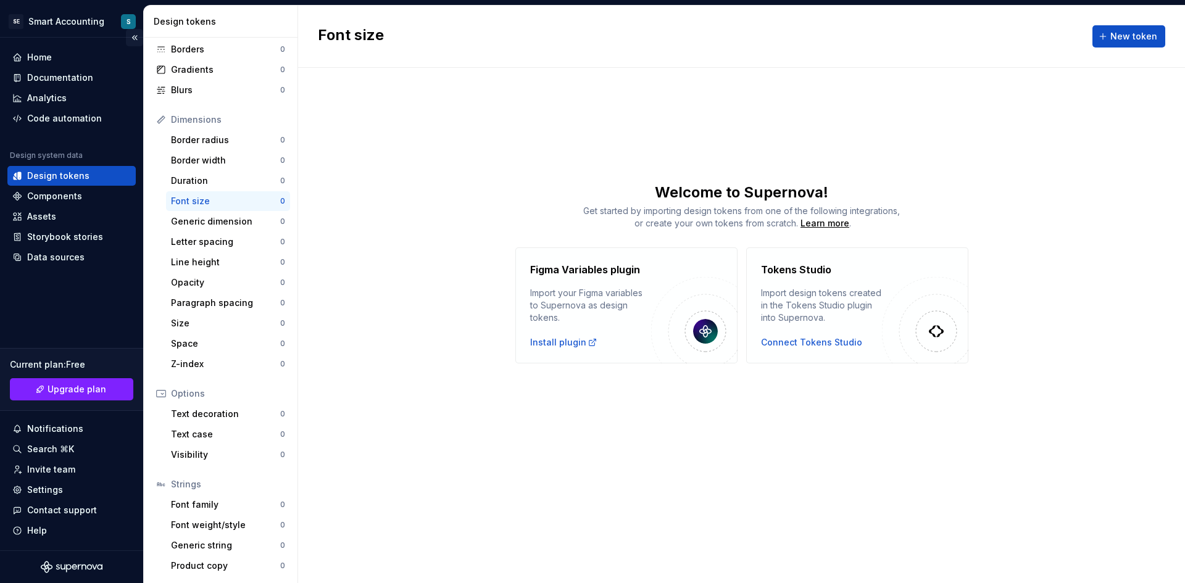
click at [135, 40] on button "Collapse sidebar" at bounding box center [134, 37] width 17 height 17
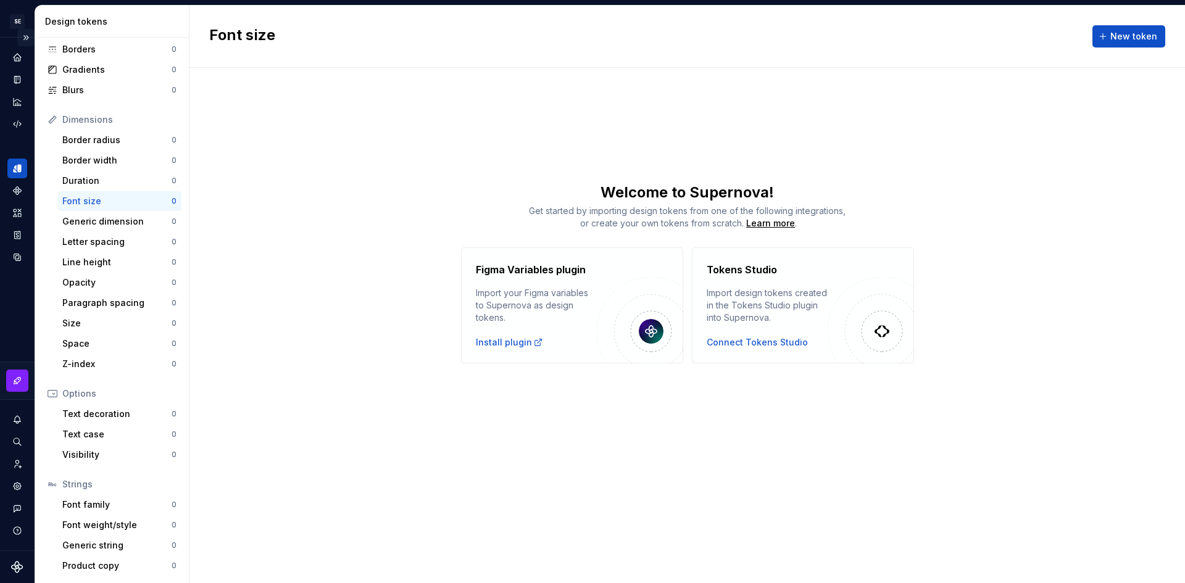
click at [28, 38] on button "Expand sidebar" at bounding box center [25, 37] width 17 height 17
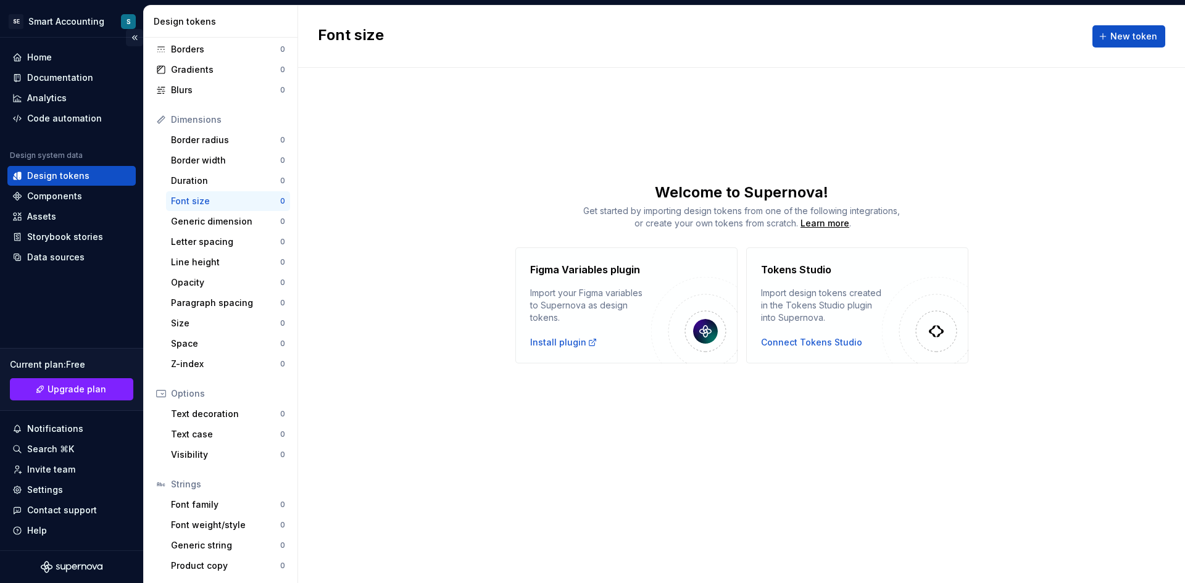
click at [131, 37] on button "Collapse sidebar" at bounding box center [134, 37] width 17 height 17
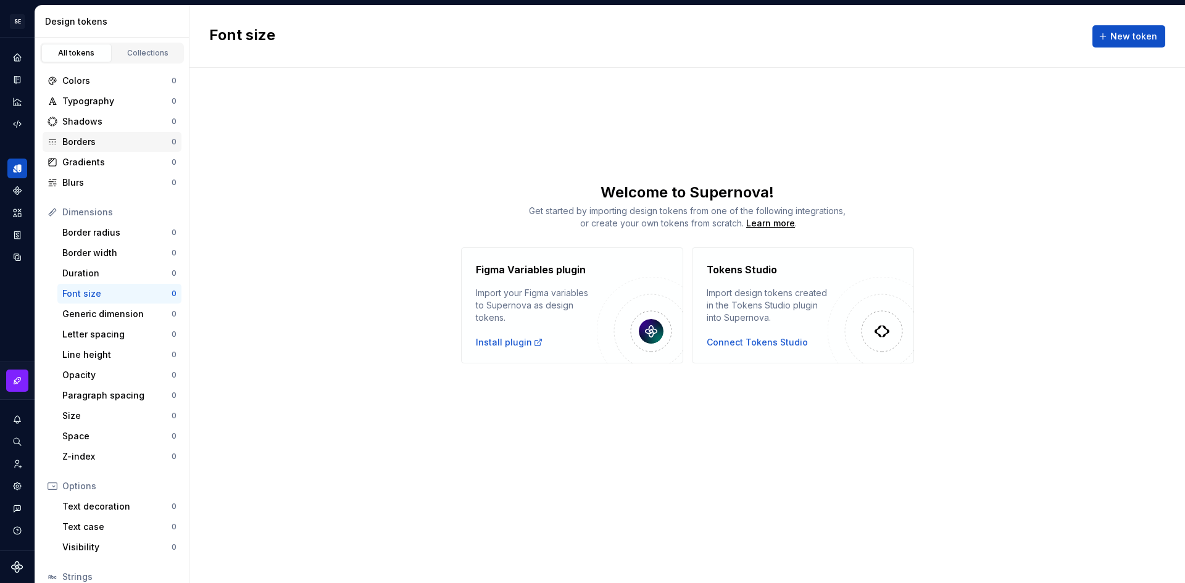
click at [138, 146] on div "Borders" at bounding box center [116, 142] width 109 height 12
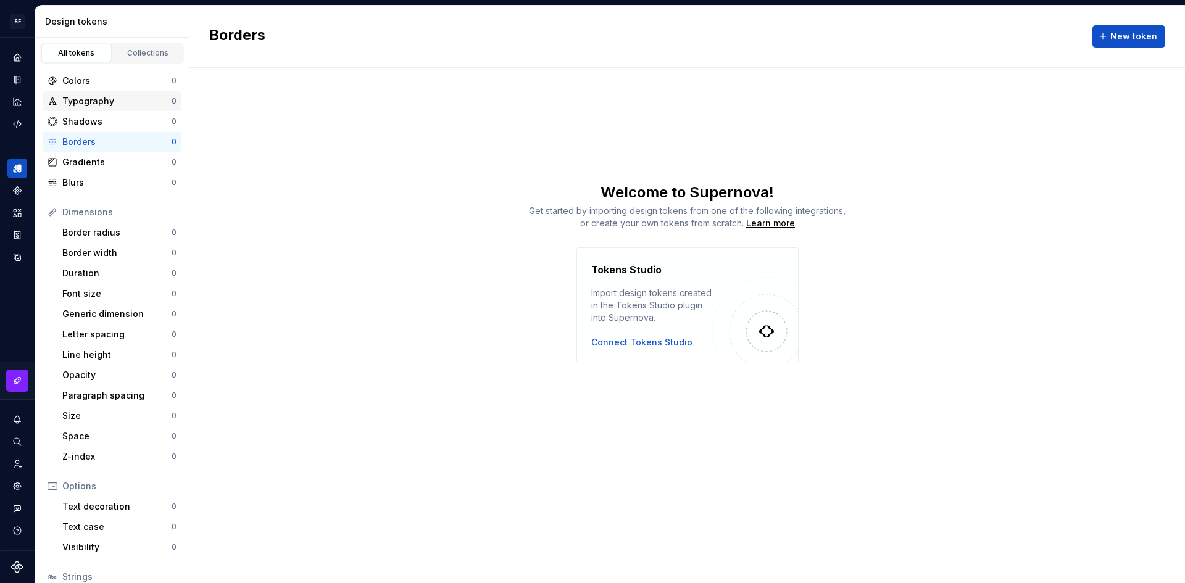
click at [106, 101] on div "Typography" at bounding box center [116, 101] width 109 height 12
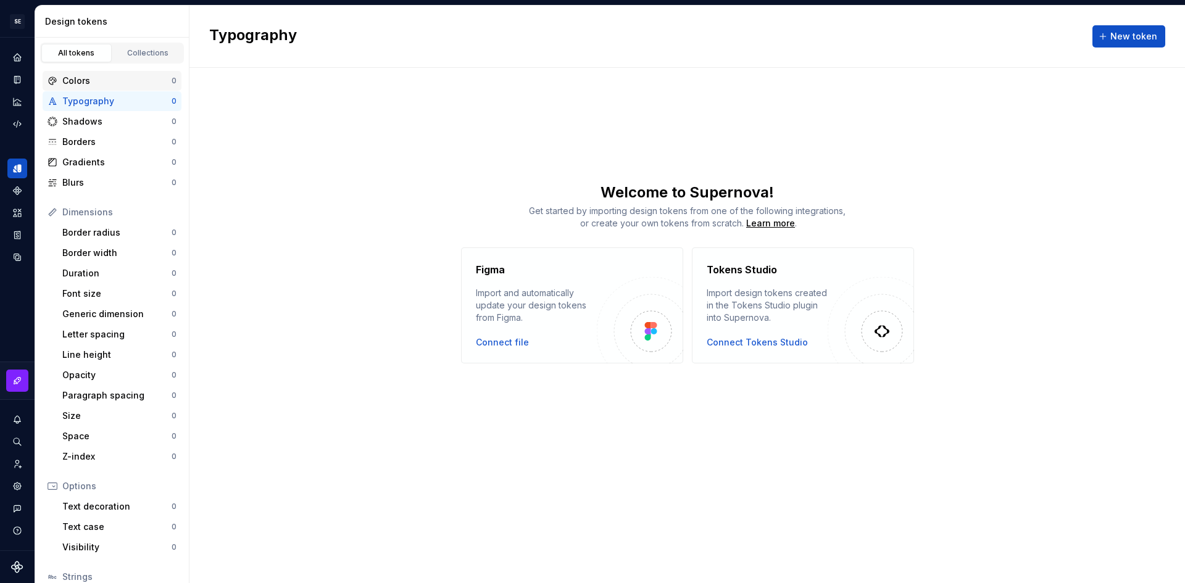
click at [93, 80] on div "Colors" at bounding box center [116, 81] width 109 height 12
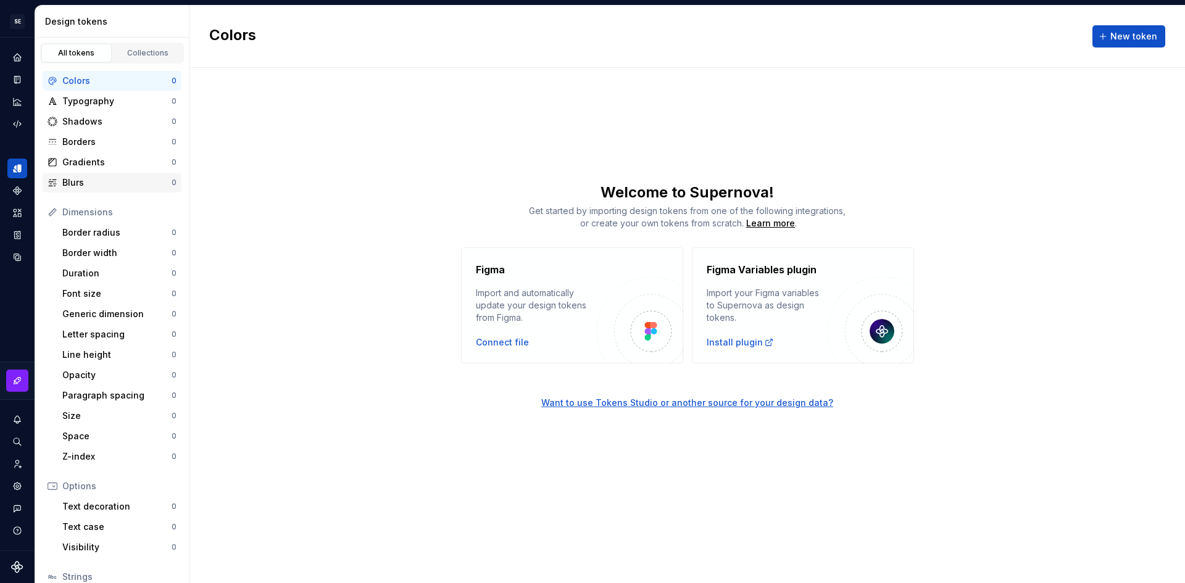
click at [91, 180] on div "Blurs" at bounding box center [116, 183] width 109 height 12
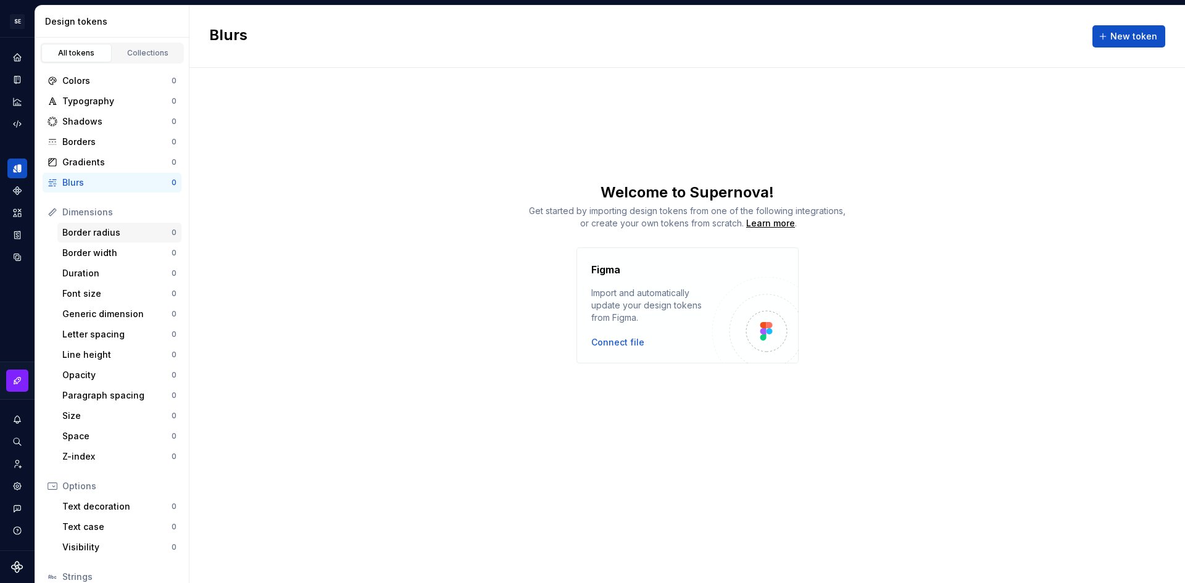
click at [106, 237] on div "Border radius" at bounding box center [116, 233] width 109 height 12
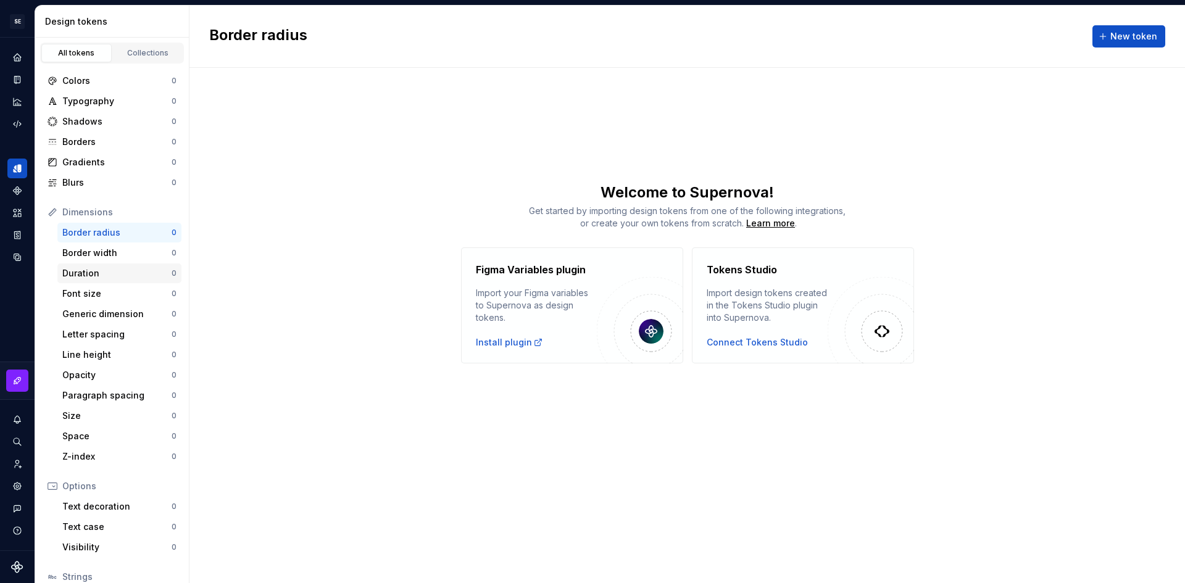
click at [110, 264] on div "Duration 0" at bounding box center [119, 274] width 124 height 20
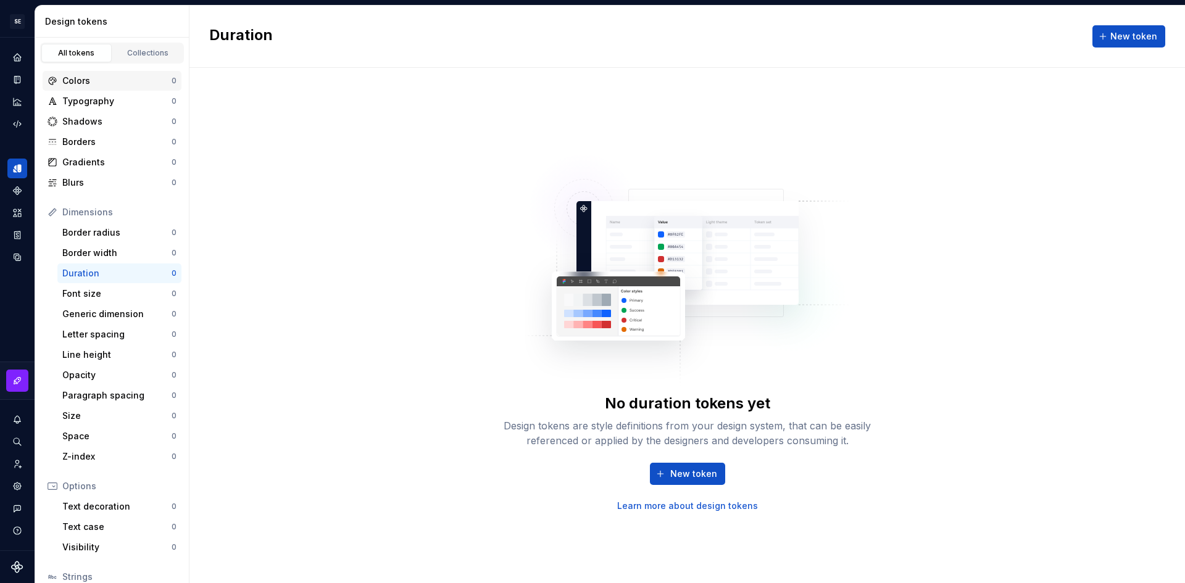
click at [111, 82] on div "Colors" at bounding box center [116, 81] width 109 height 12
